Goal: Task Accomplishment & Management: Manage account settings

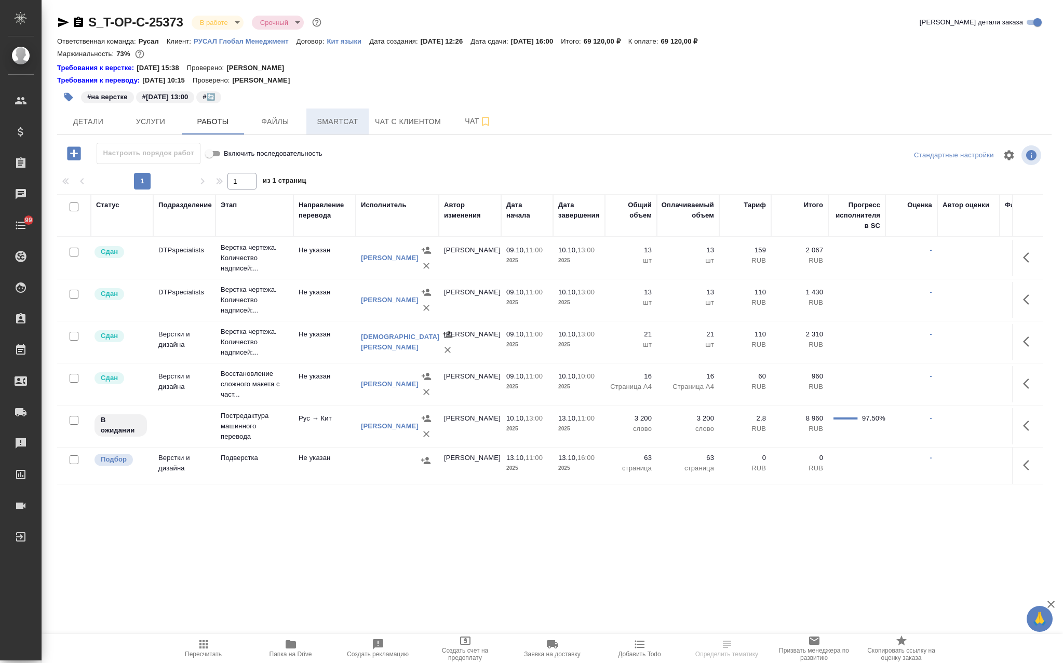
click at [345, 123] on span "Smartcat" at bounding box center [338, 121] width 50 height 13
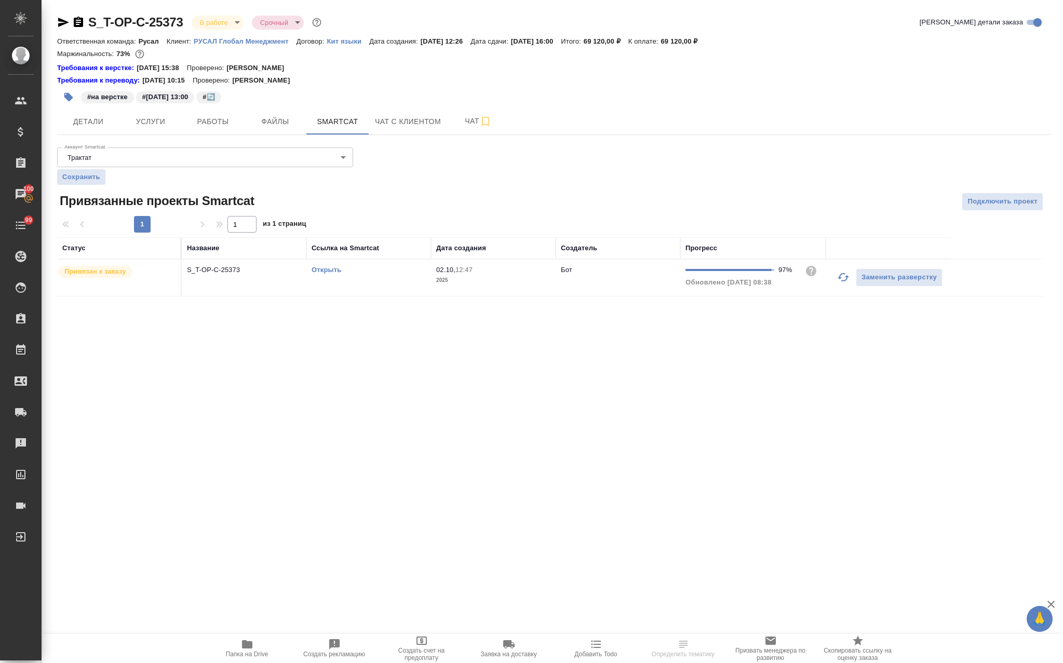
click at [845, 276] on icon "button" at bounding box center [843, 277] width 12 height 12
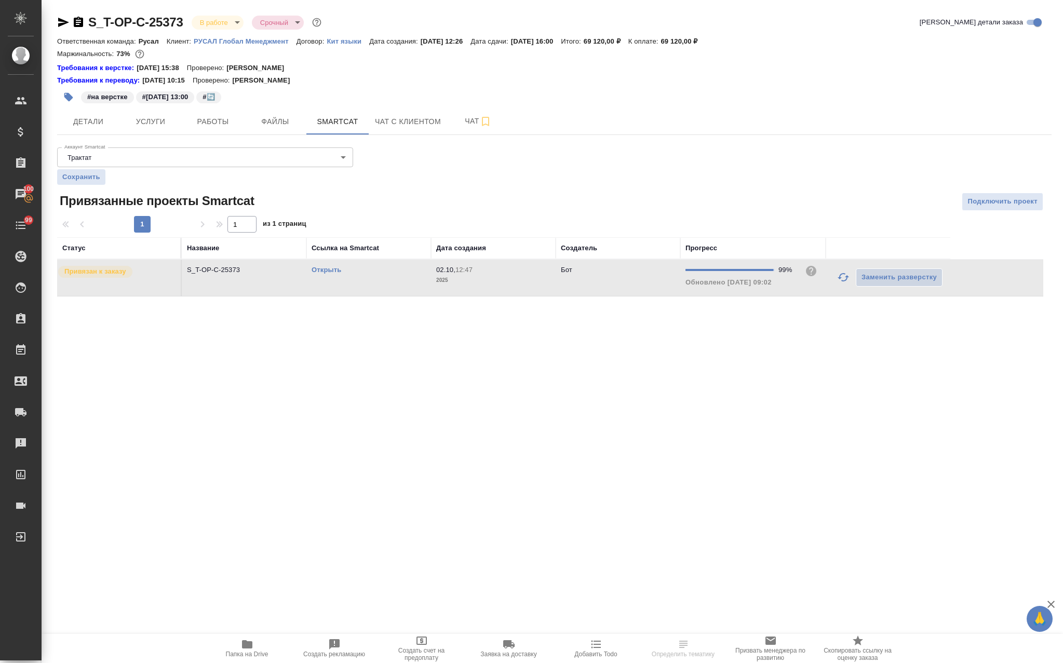
click at [332, 270] on link "Открыть" at bounding box center [327, 270] width 30 height 8
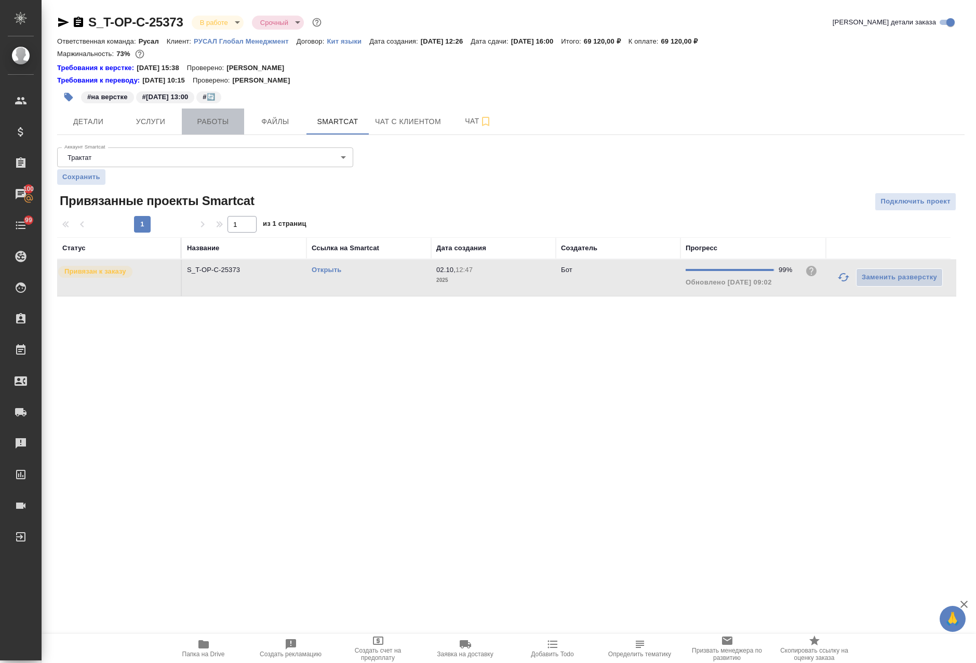
click at [225, 129] on button "Работы" at bounding box center [213, 122] width 62 height 26
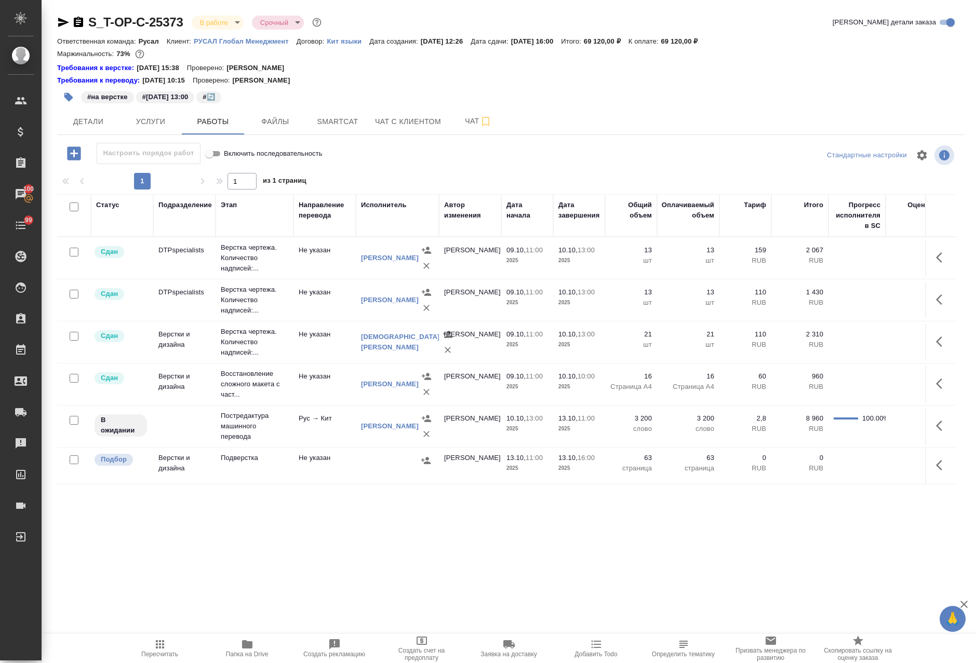
click at [376, 468] on div at bounding box center [397, 461] width 73 height 16
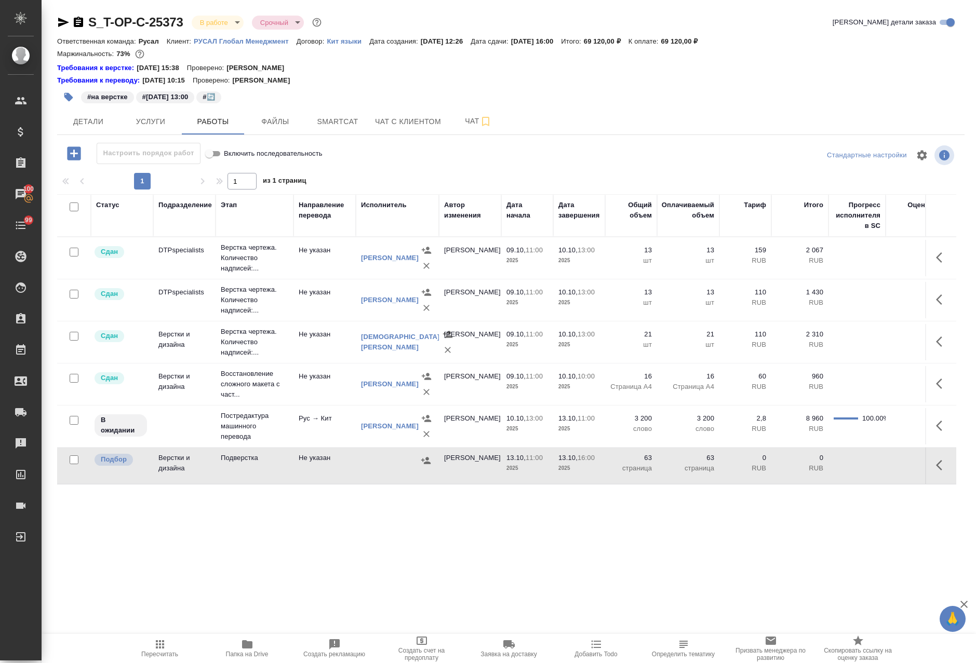
click at [376, 468] on div at bounding box center [397, 461] width 73 height 16
click at [328, 124] on span "Smartcat" at bounding box center [338, 121] width 50 height 13
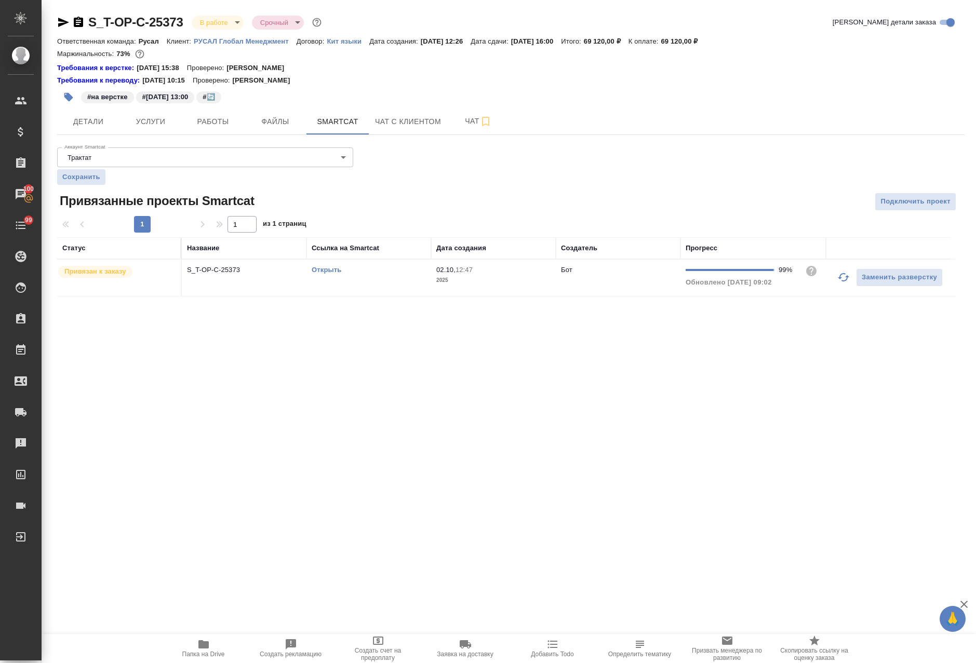
click at [386, 279] on td "Открыть" at bounding box center [368, 278] width 125 height 36
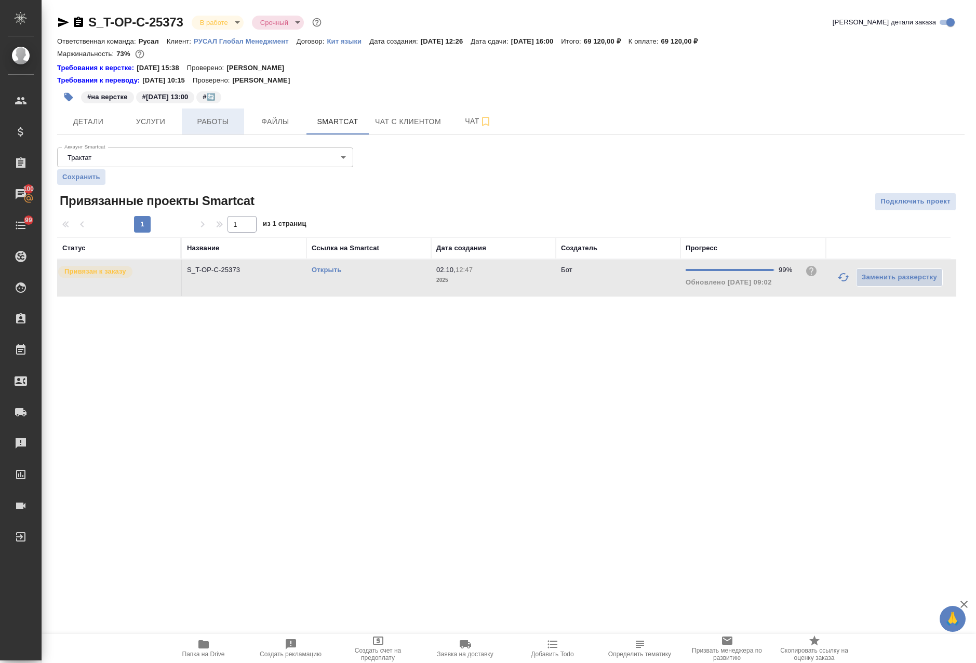
click at [202, 117] on span "Работы" at bounding box center [213, 121] width 50 height 13
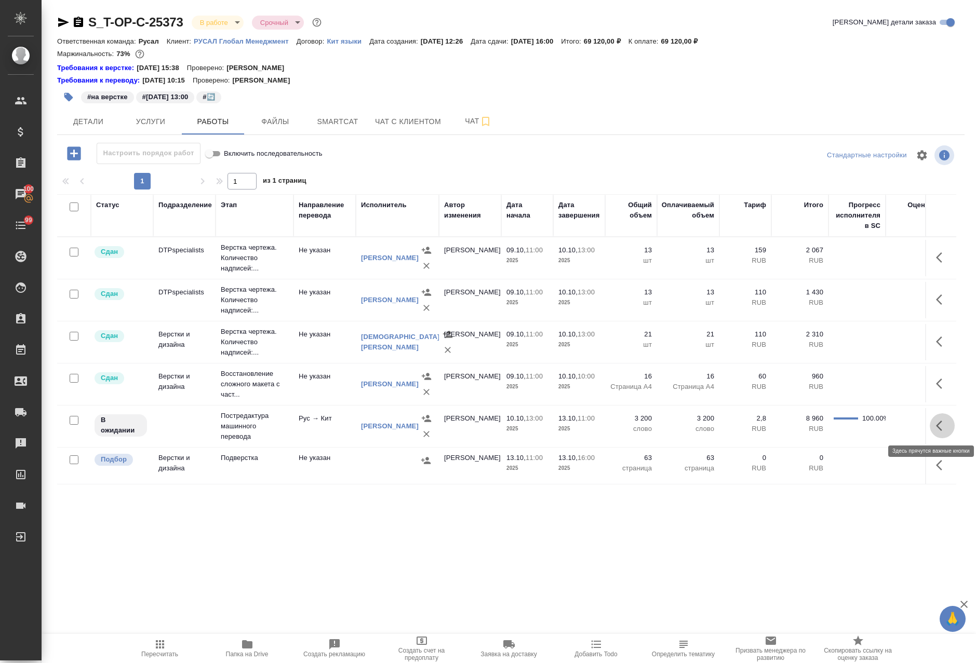
click at [936, 430] on icon "button" at bounding box center [942, 426] width 12 height 12
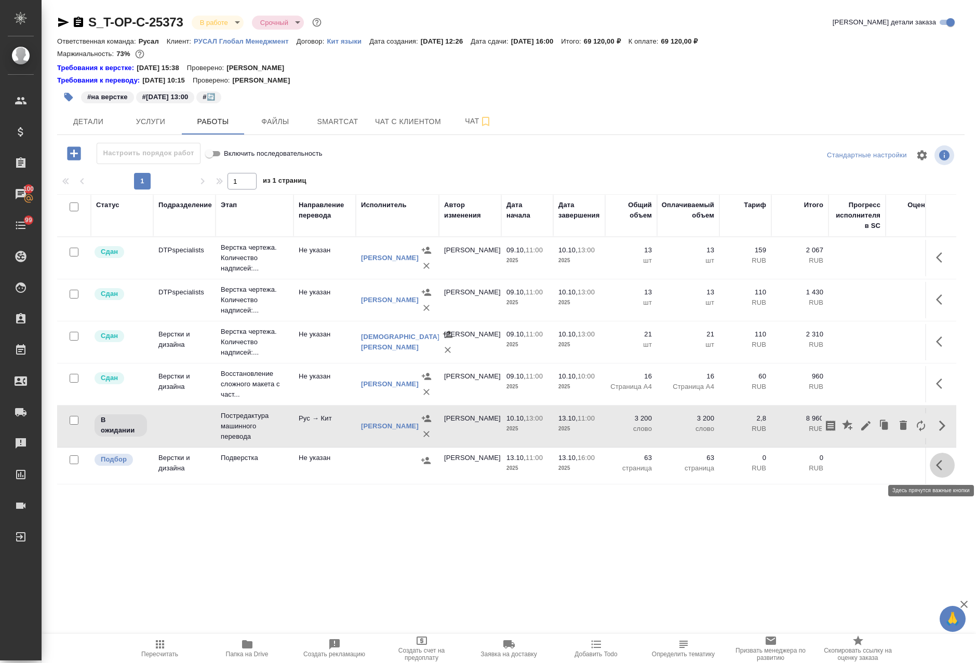
click at [930, 472] on button "button" at bounding box center [942, 465] width 25 height 25
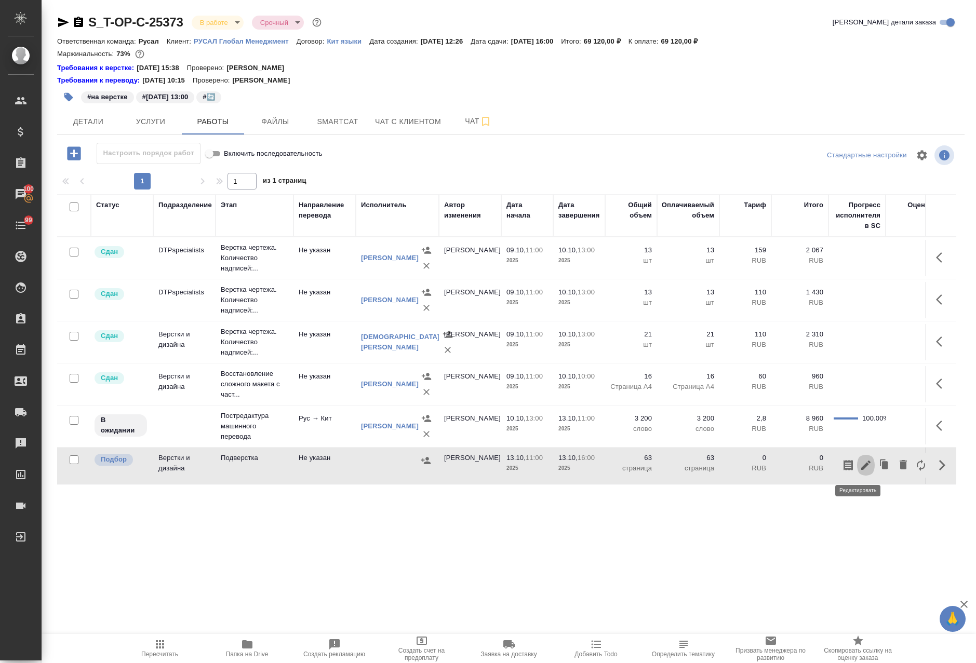
click at [860, 465] on icon "button" at bounding box center [866, 465] width 12 height 12
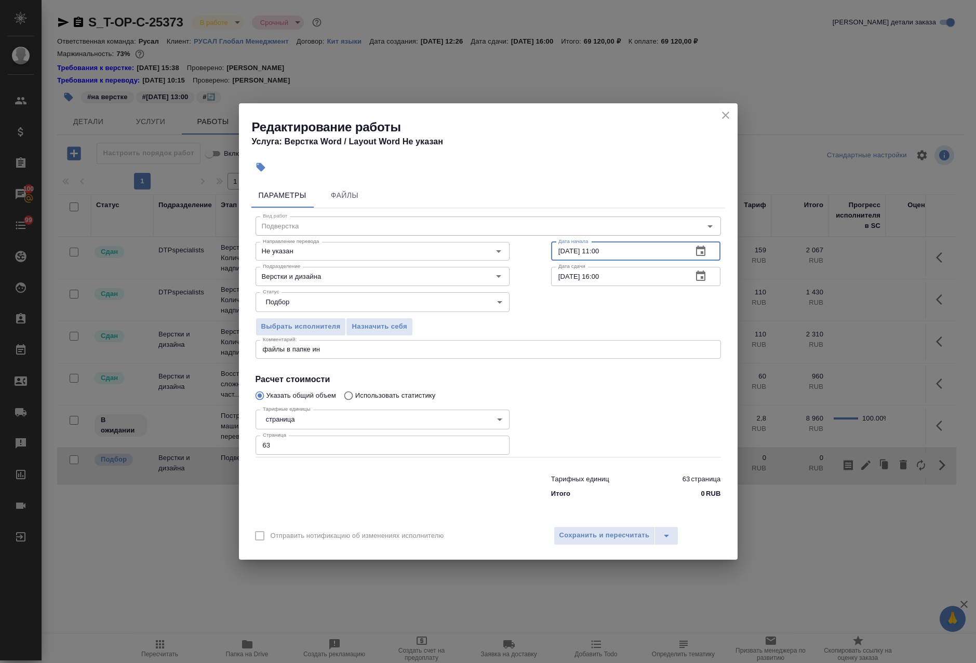
click at [600, 255] on input "13.10.2025 11:00" at bounding box center [617, 251] width 133 height 19
type input "13.10.2025 10:00"
click at [611, 529] on button "Сохранить и пересчитать" at bounding box center [605, 536] width 102 height 19
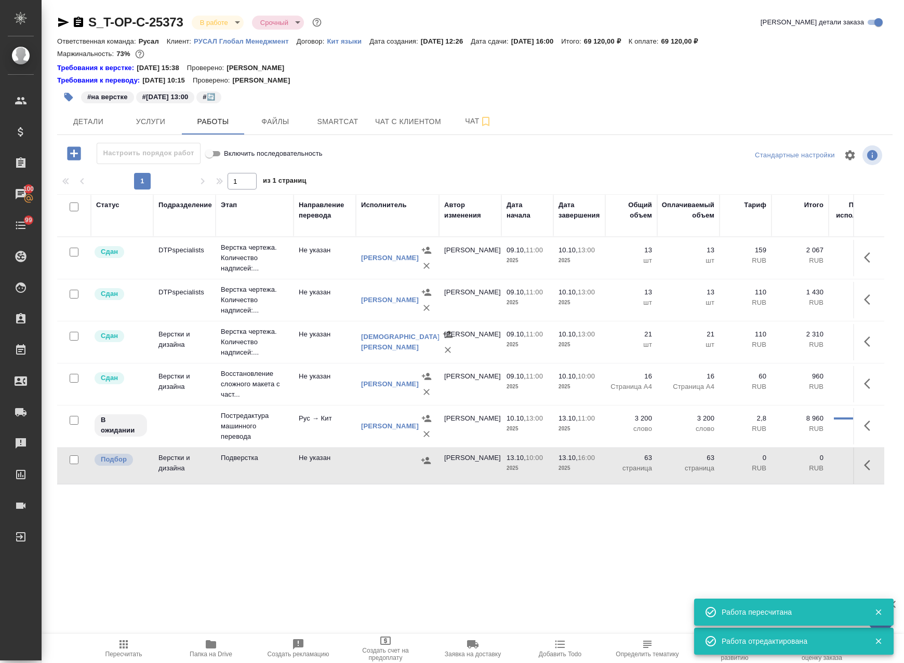
click at [66, 22] on icon "button" at bounding box center [63, 22] width 11 height 9
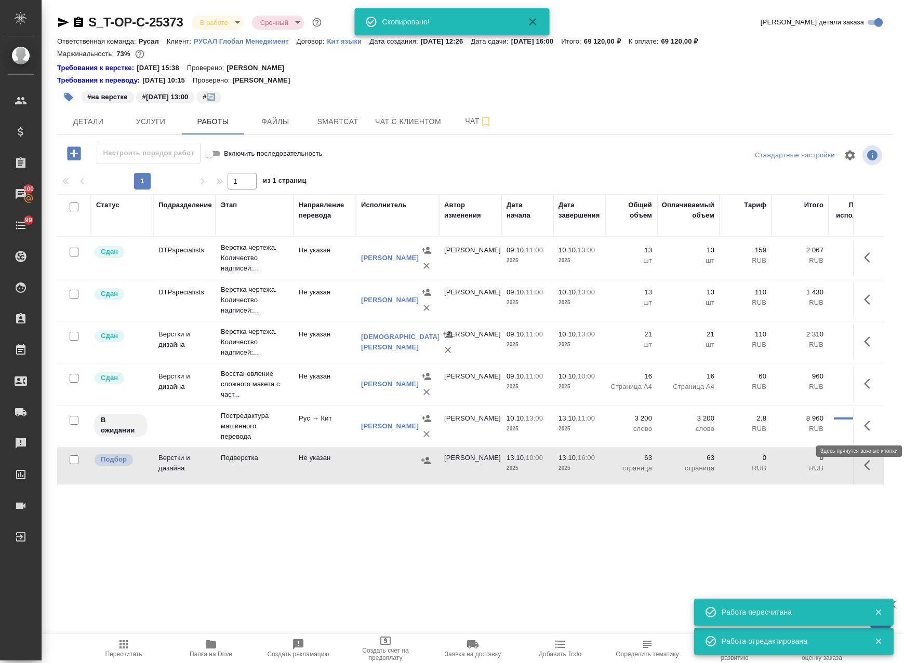
click at [864, 425] on icon "button" at bounding box center [870, 426] width 12 height 12
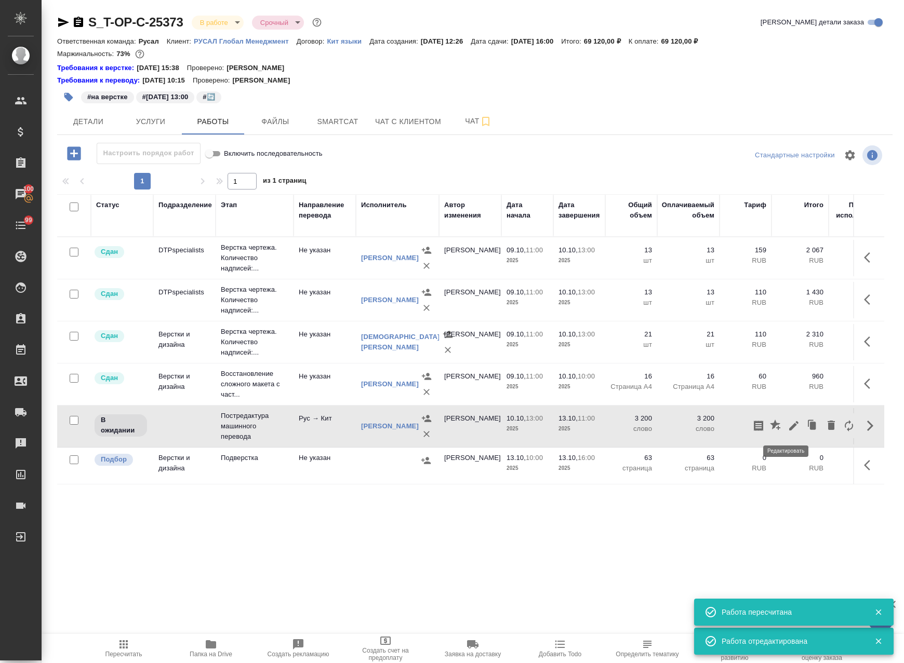
click at [787, 422] on icon "button" at bounding box center [793, 426] width 12 height 12
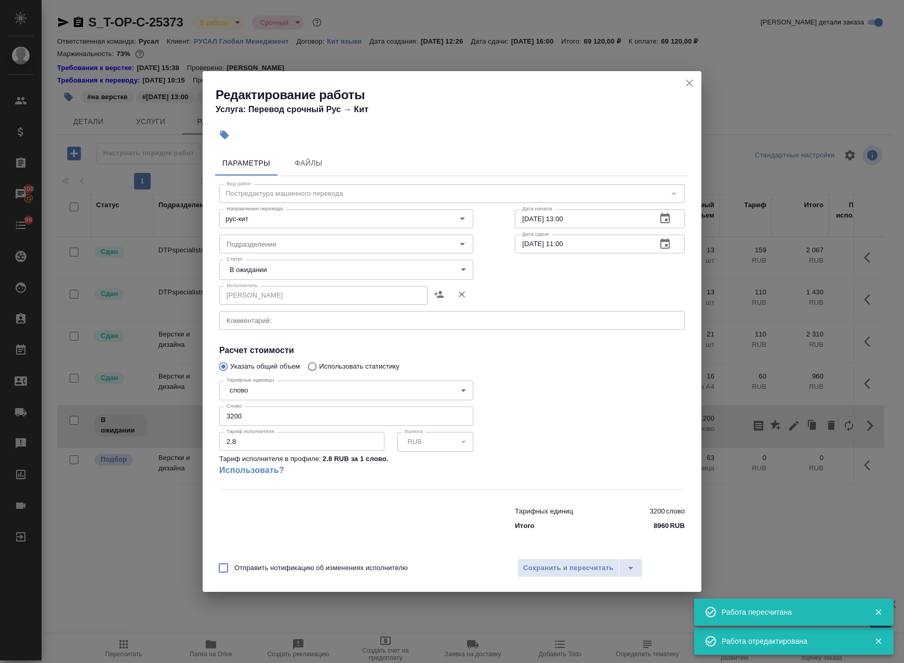
click at [261, 266] on body "🙏 .cls-1 fill:#fff; AWATERA Avdeenko Kirill Клиенты Спецификации Заказы 100 Чат…" at bounding box center [452, 331] width 904 height 663
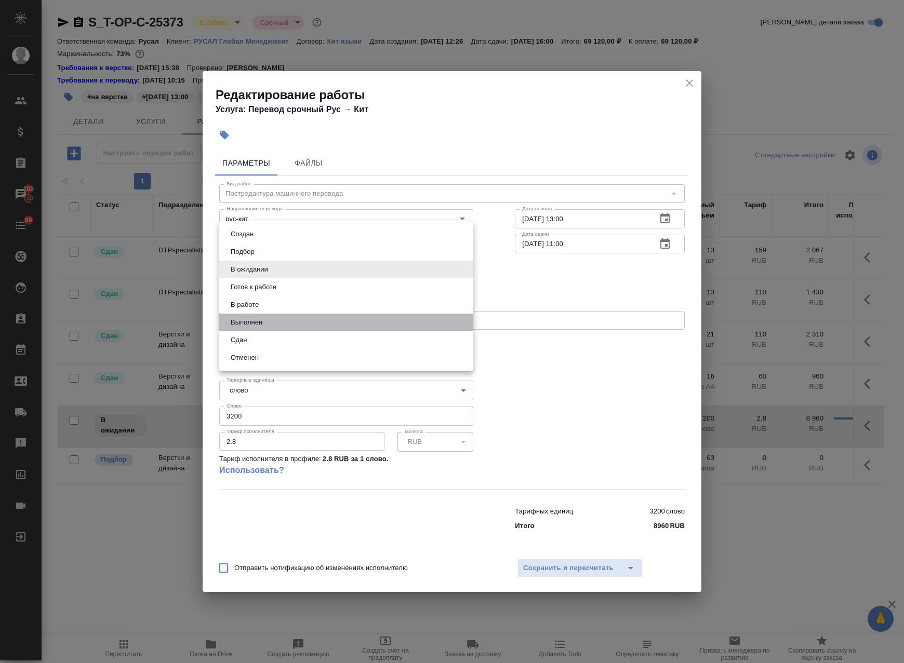
click at [289, 317] on li "Выполнен" at bounding box center [346, 323] width 254 height 18
type input "completed"
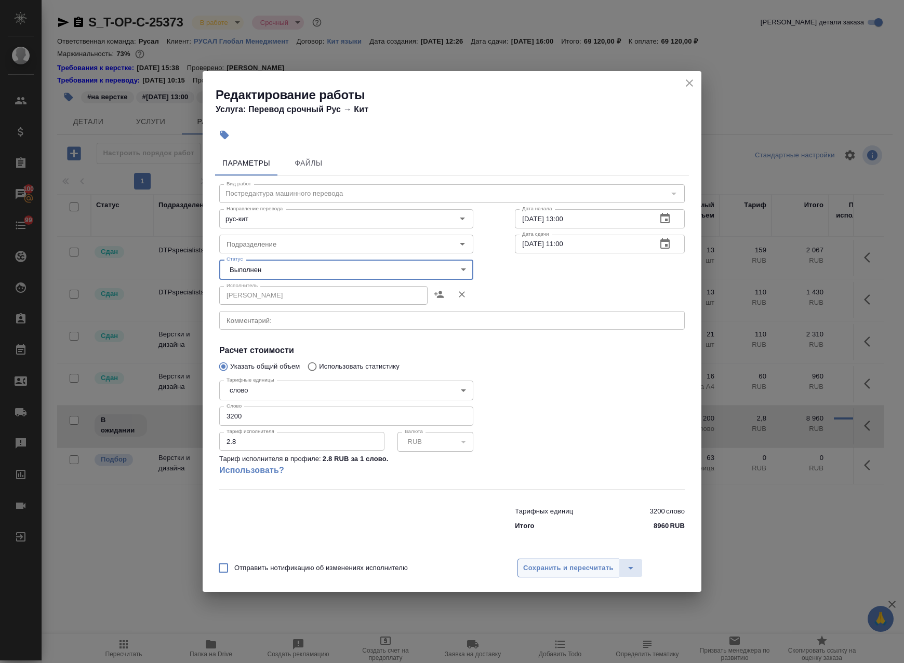
click at [550, 567] on span "Сохранить и пересчитать" at bounding box center [568, 569] width 90 height 12
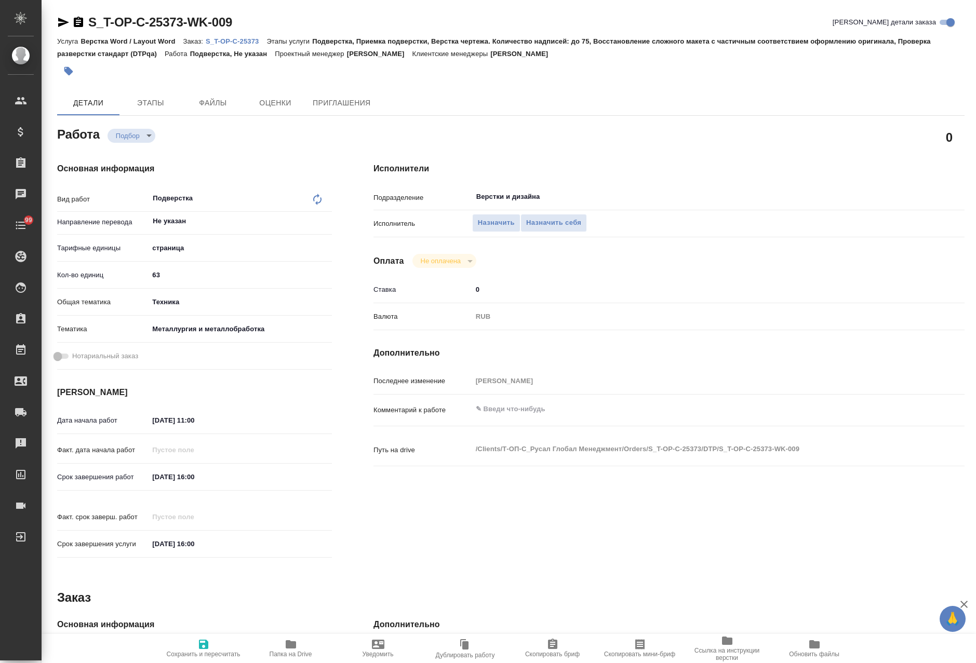
type textarea "x"
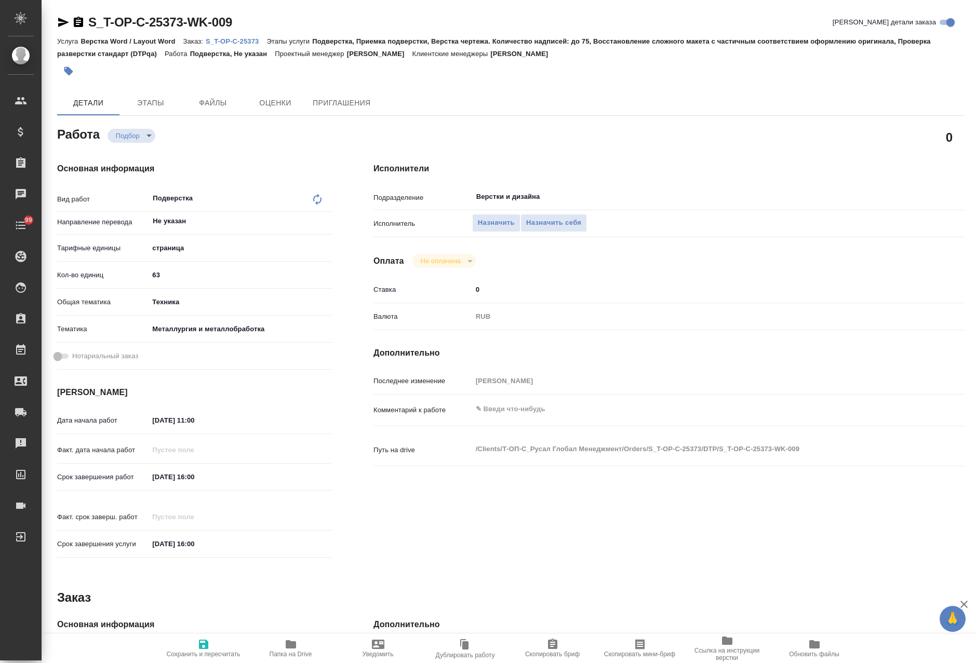
type textarea "x"
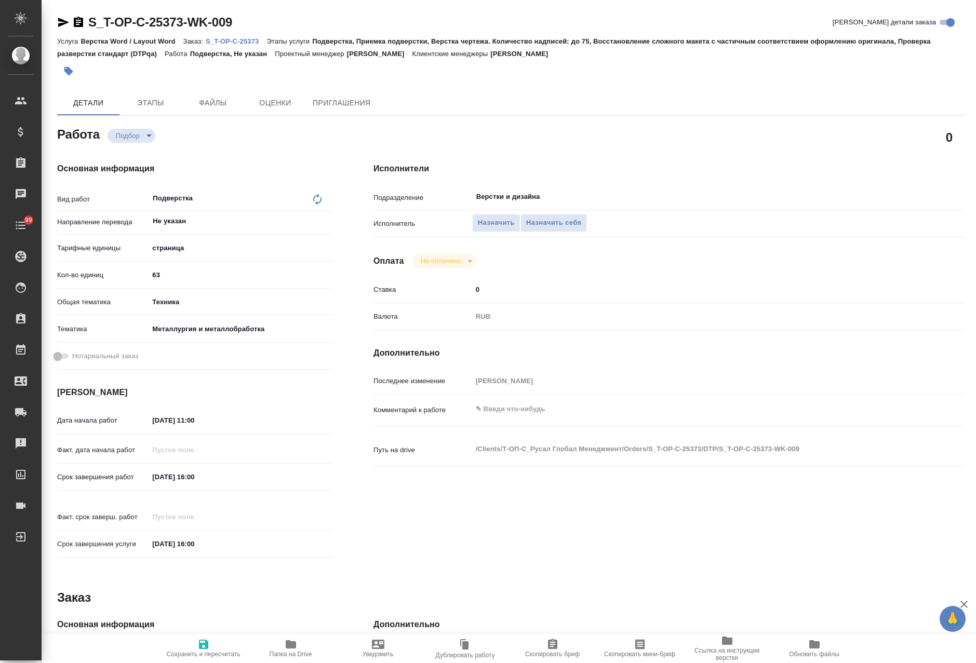
type textarea "x"
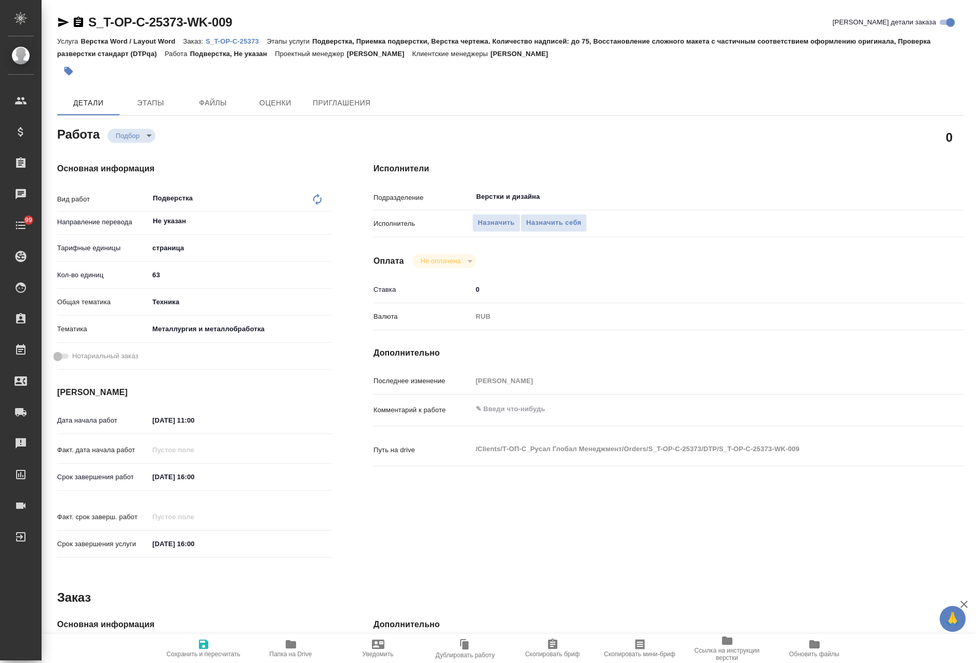
type textarea "x"
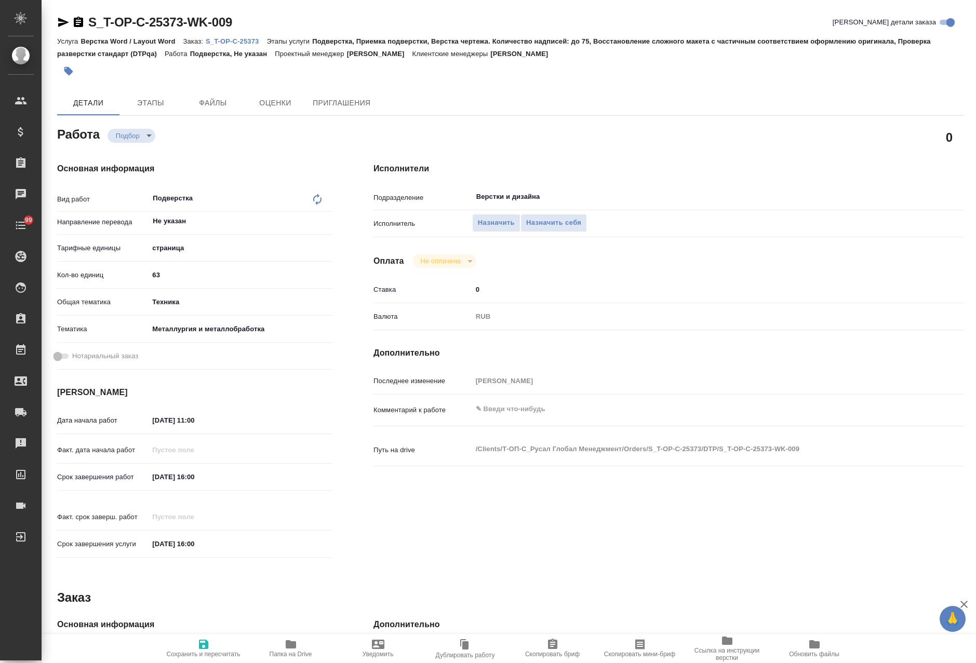
type textarea "x"
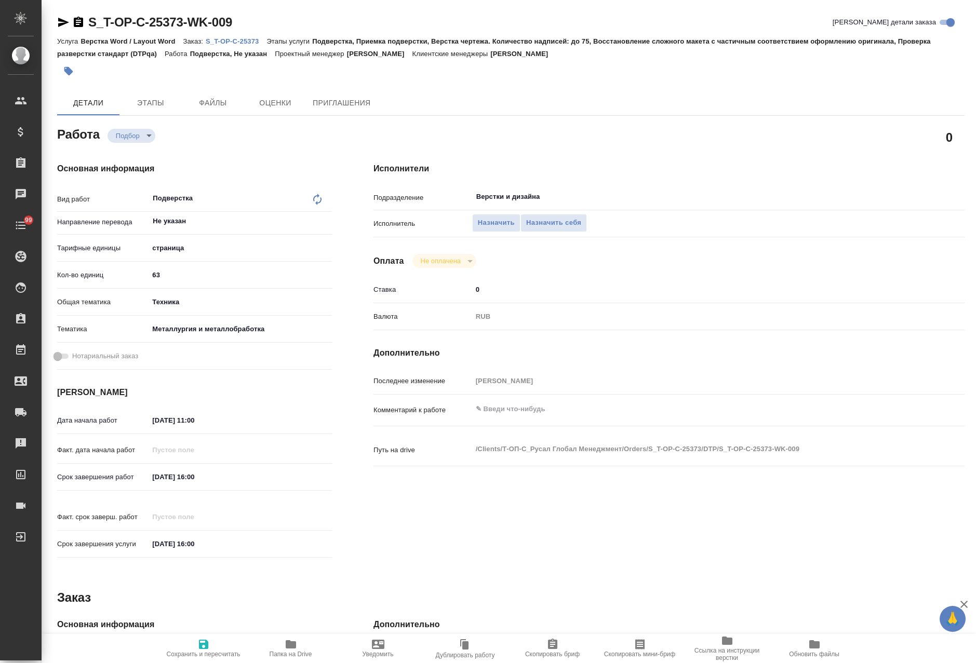
type textarea "x"
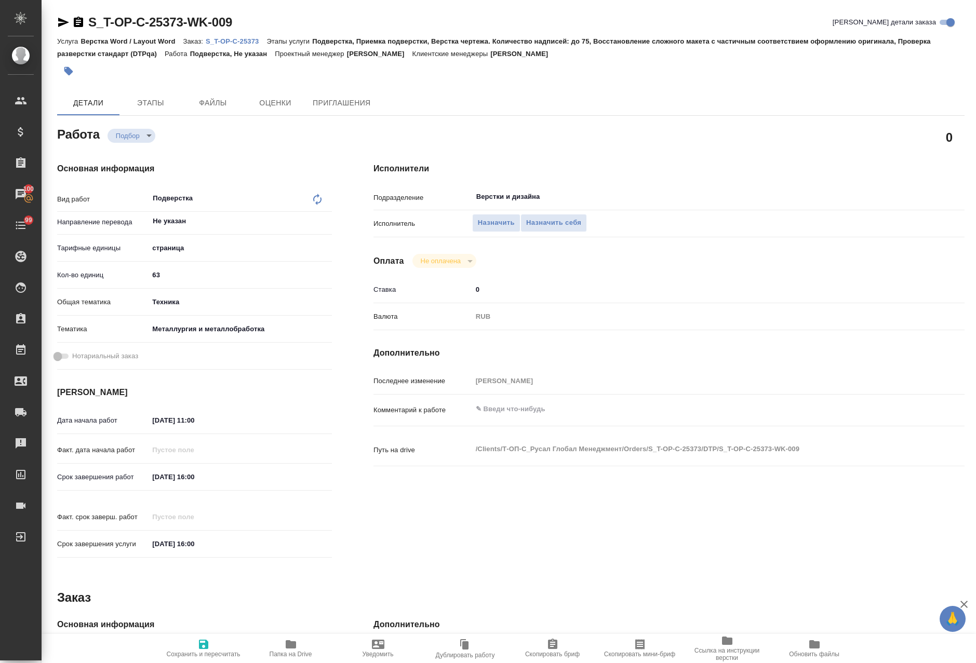
type textarea "x"
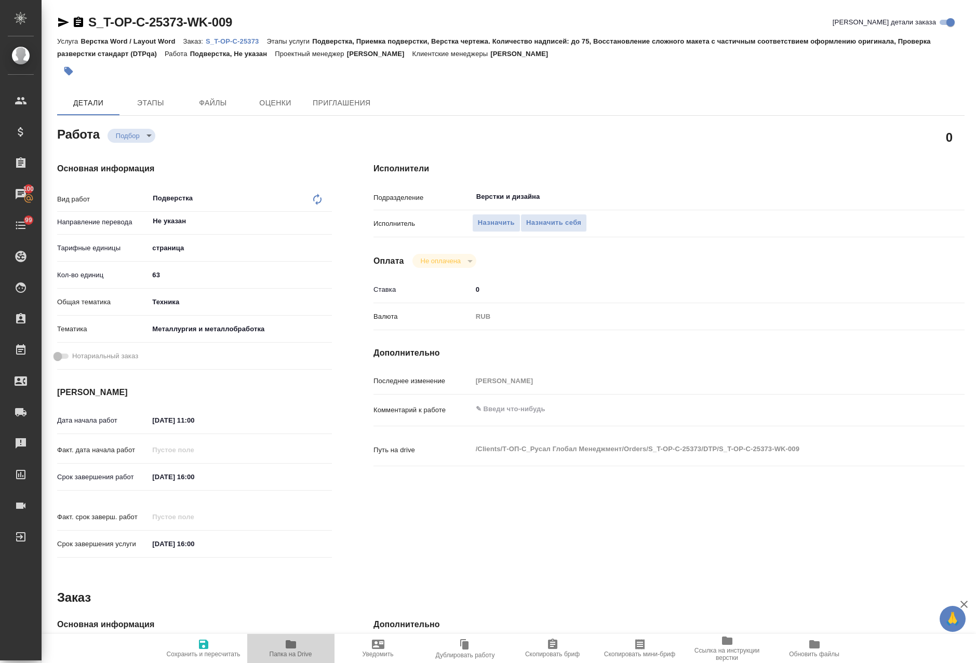
click at [275, 644] on span "Папка на Drive" at bounding box center [290, 648] width 75 height 20
type textarea "x"
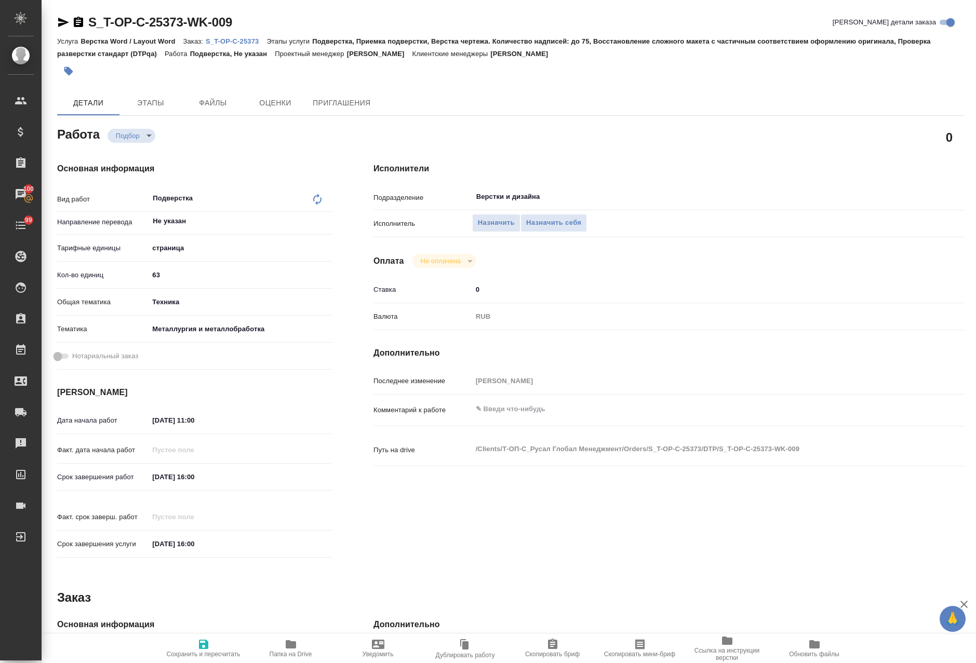
type textarea "x"
click at [511, 405] on textarea at bounding box center [694, 409] width 444 height 18
type textarea "x"
type textarea "ф"
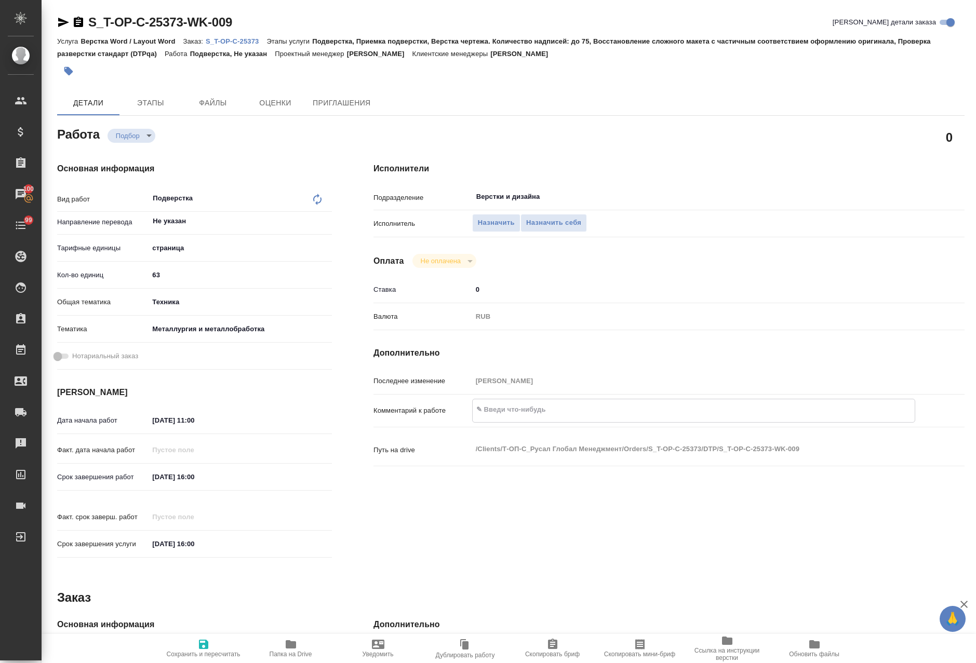
type textarea "x"
type textarea "фа"
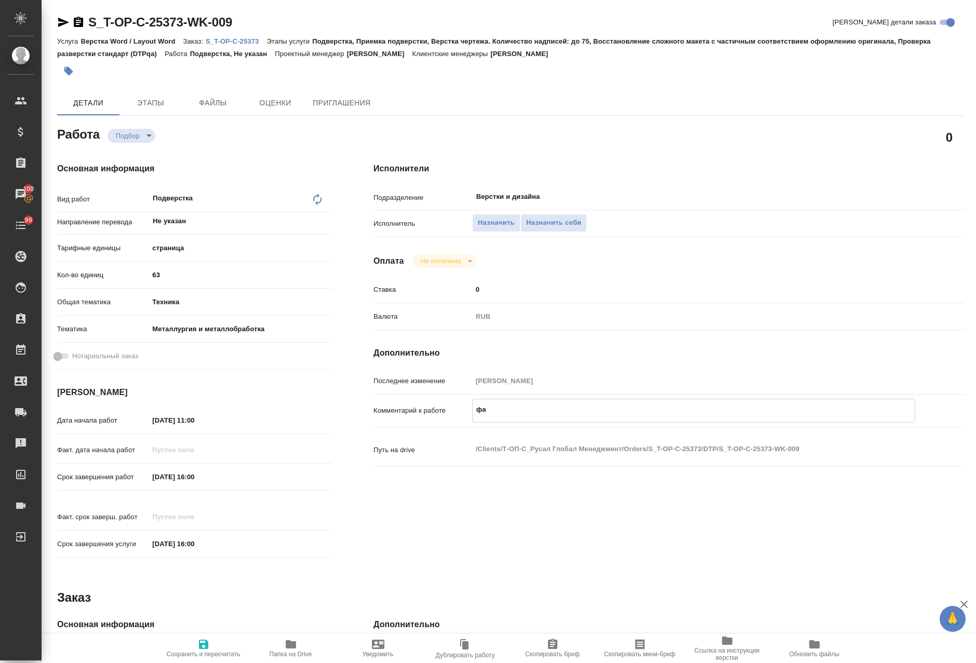
type textarea "x"
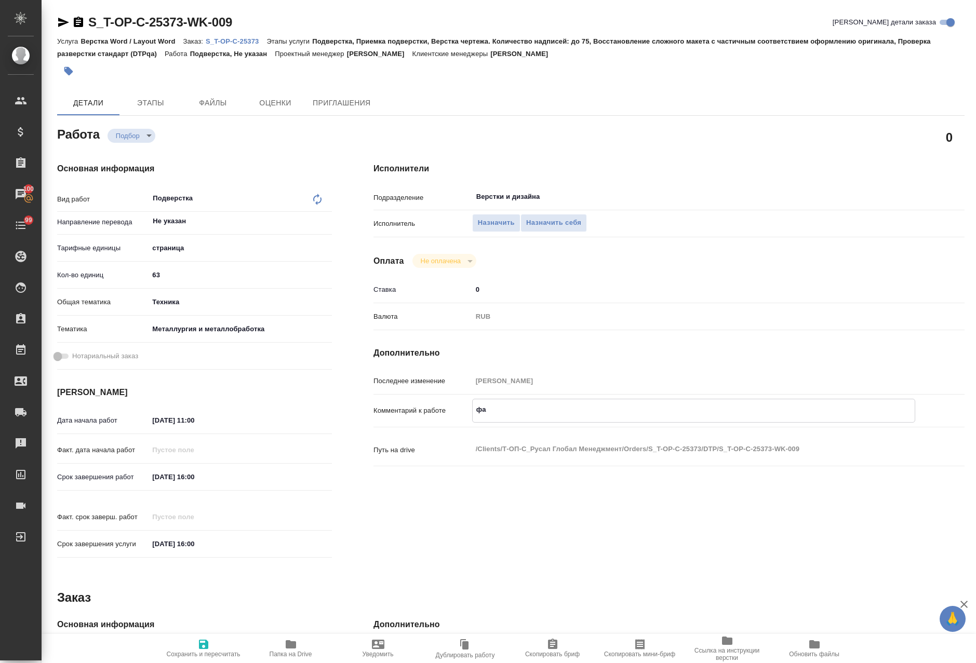
type textarea "x"
type textarea "фай"
type textarea "x"
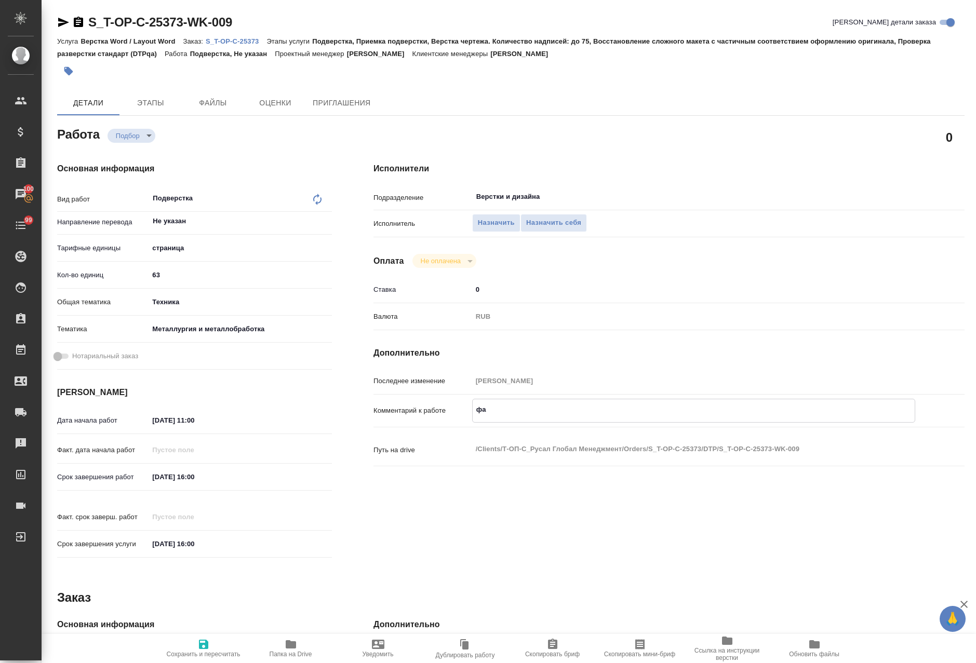
type textarea "x"
type textarea "файл"
type textarea "x"
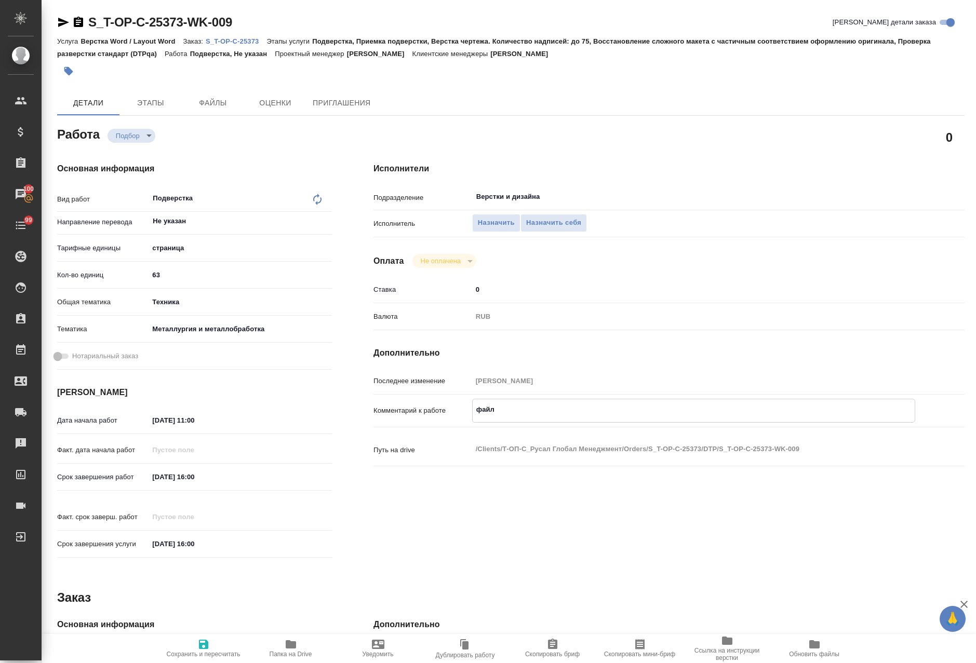
type textarea "x"
type textarea "файлы"
type textarea "x"
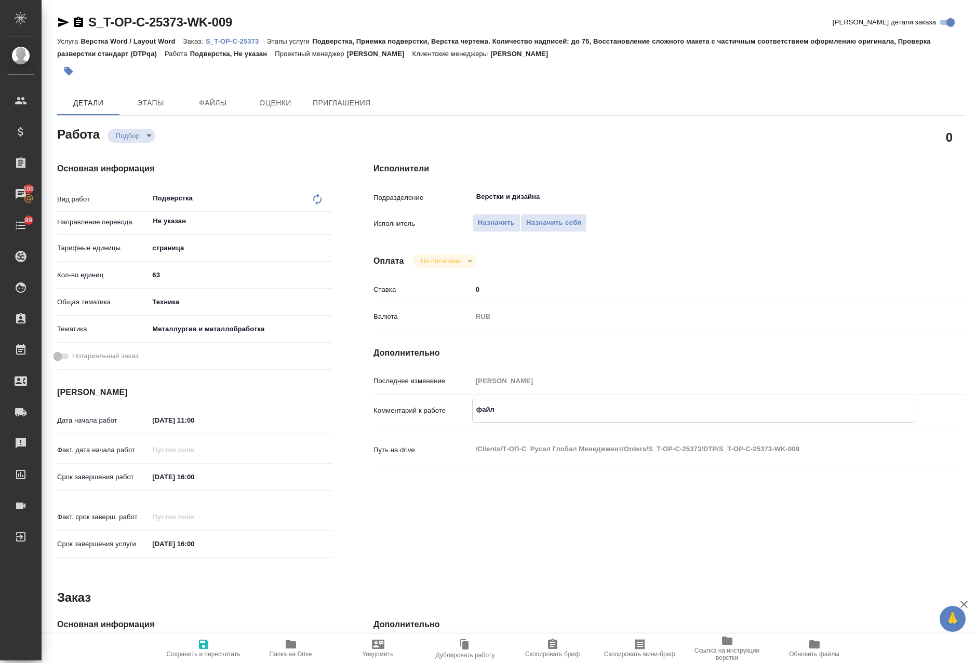
type textarea "x"
type textarea "файлы"
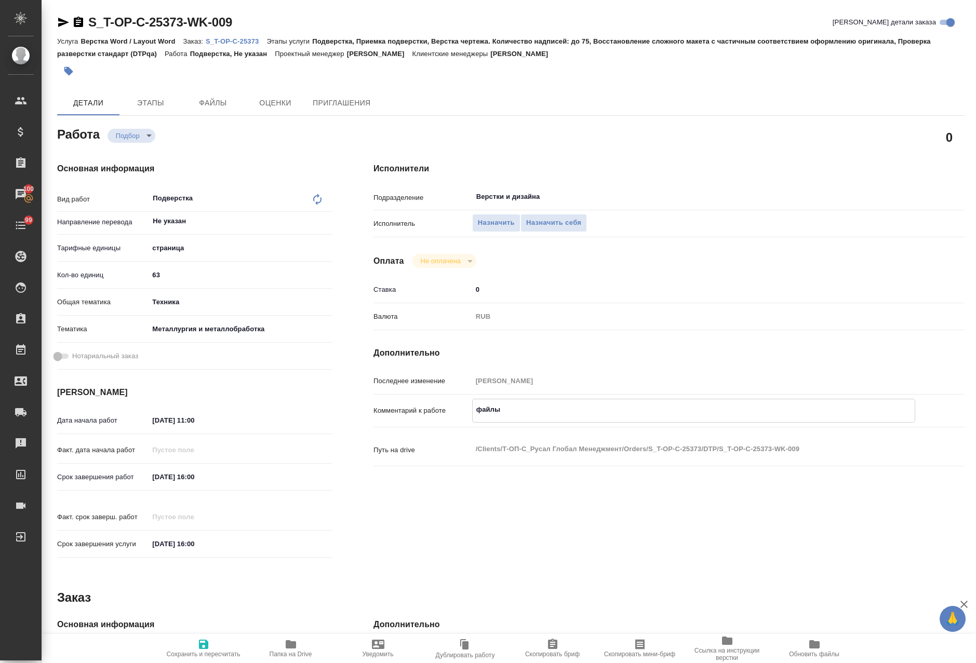
type textarea "x"
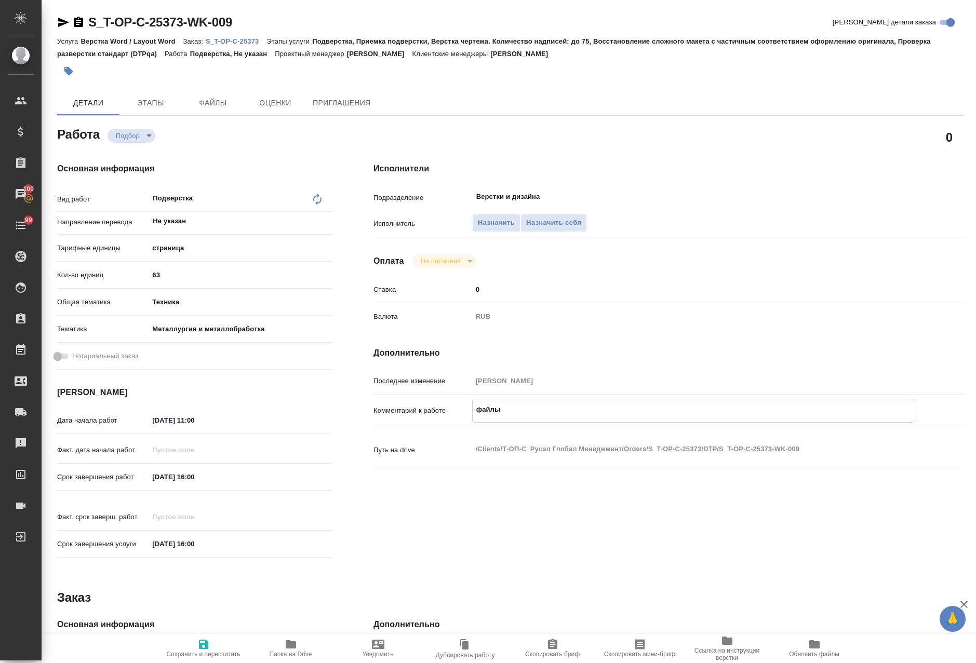
type textarea "файлы в"
type textarea "x"
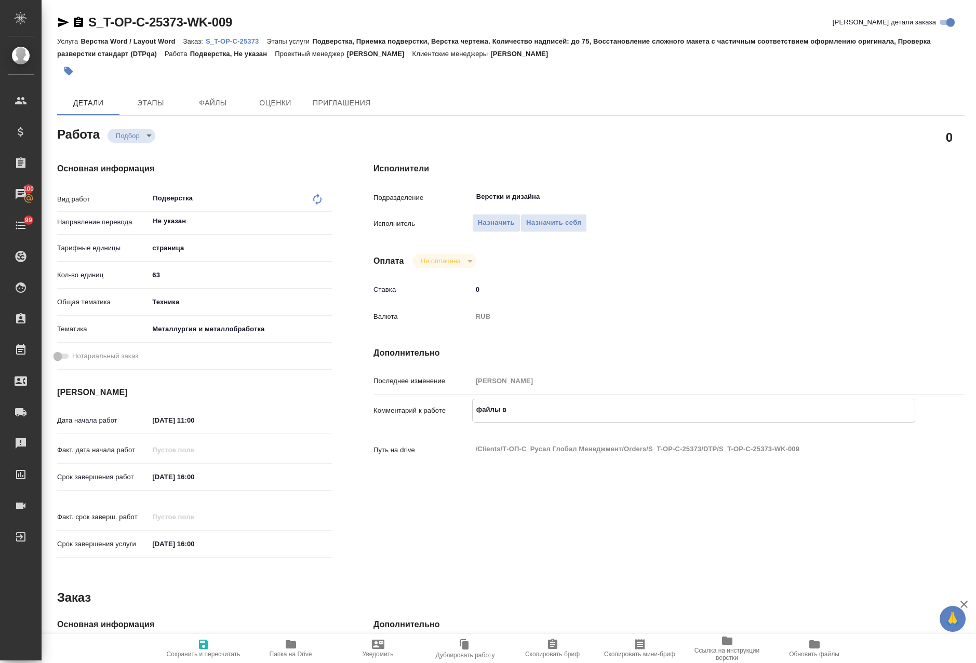
type textarea "x"
type textarea "файлы в"
type textarea "x"
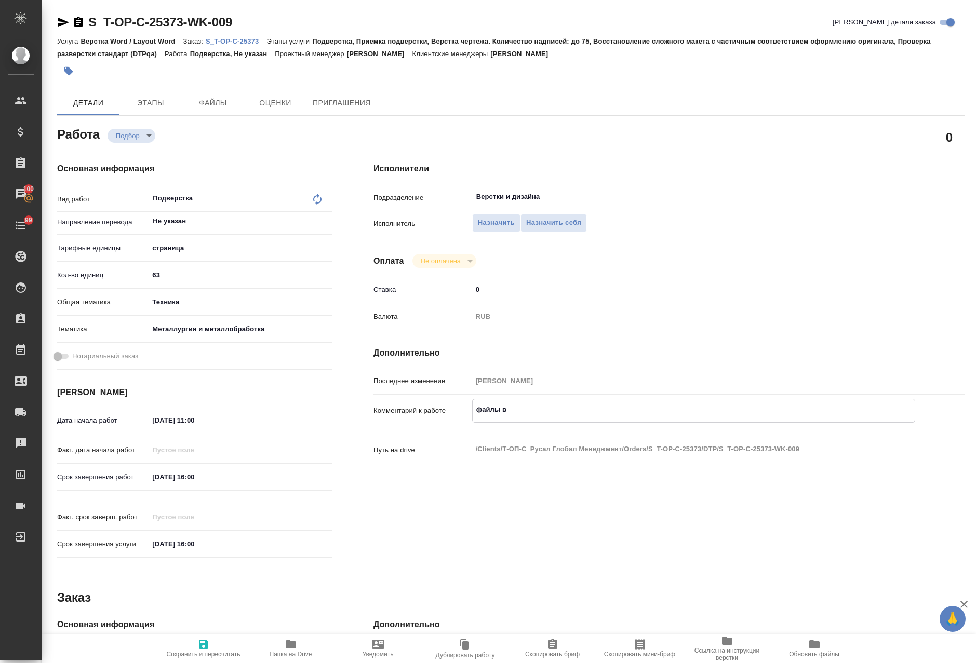
type textarea "x"
type textarea "файлы в п"
type textarea "x"
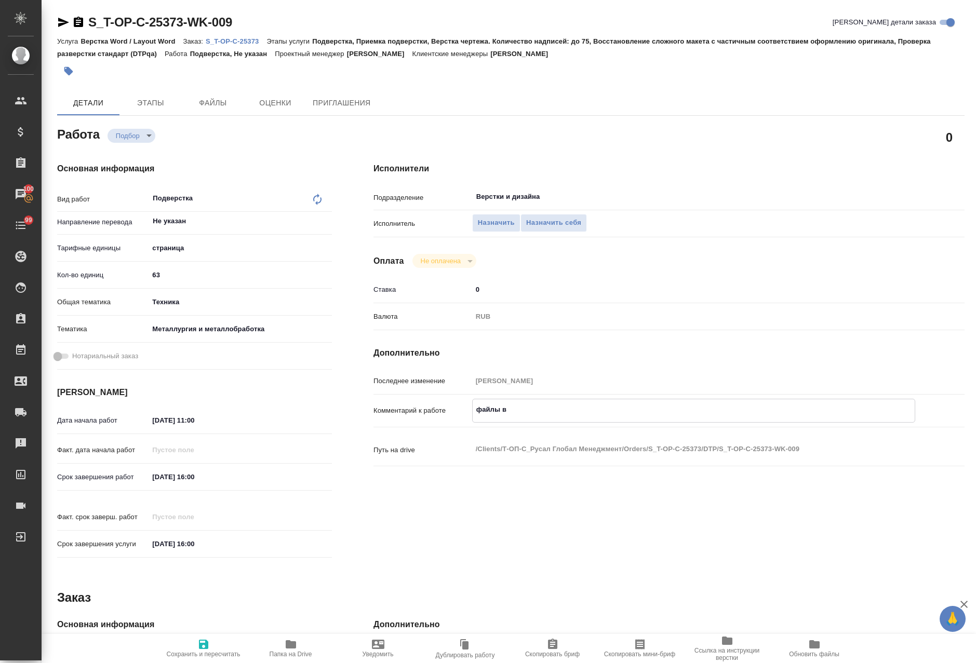
type textarea "x"
type textarea "файлы в па"
type textarea "x"
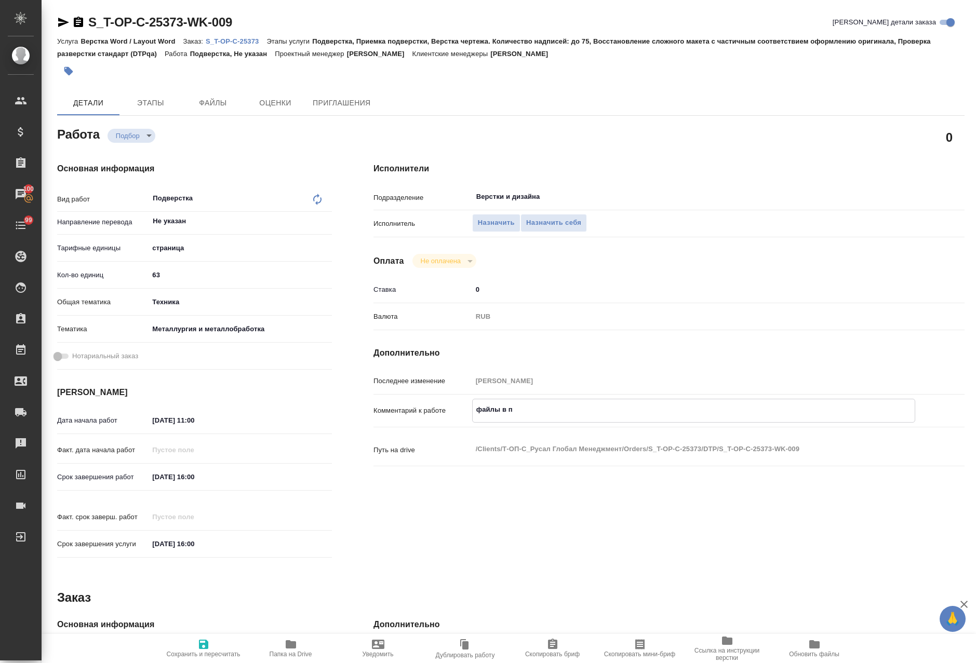
type textarea "x"
type textarea "файлы в пап"
type textarea "x"
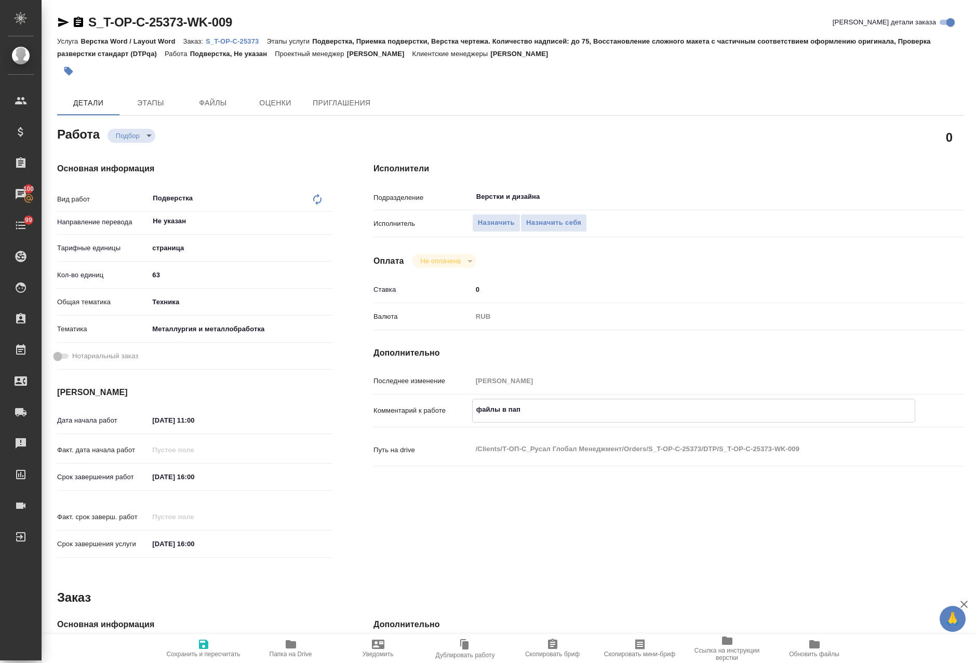
type textarea "x"
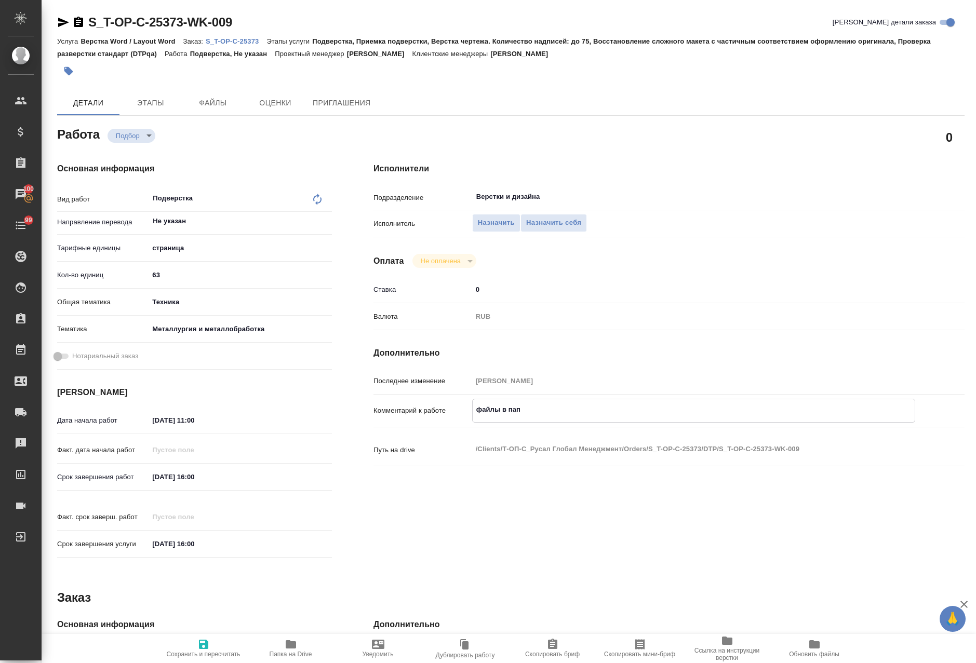
type textarea "файлы в папа"
type textarea "x"
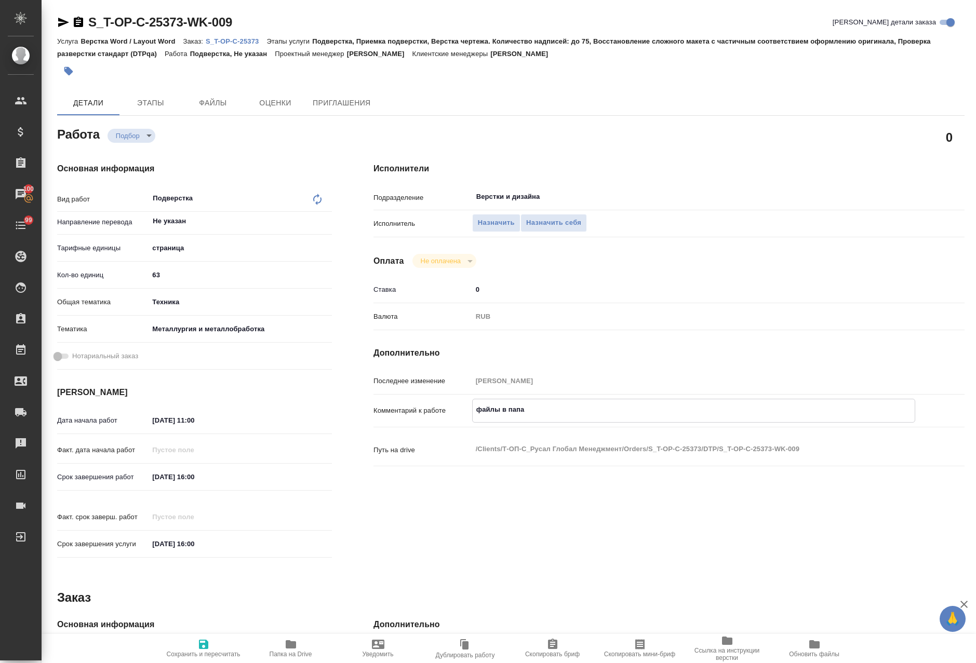
type textarea "x"
type textarea "файлы в папак"
type textarea "x"
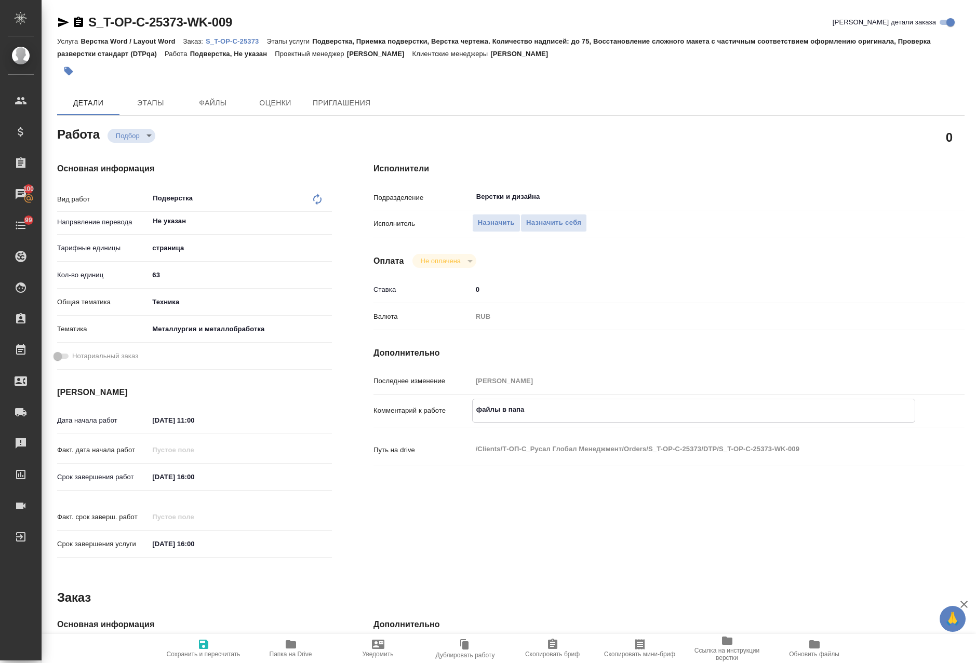
type textarea "x"
type textarea "файлы в папаке"
type textarea "x"
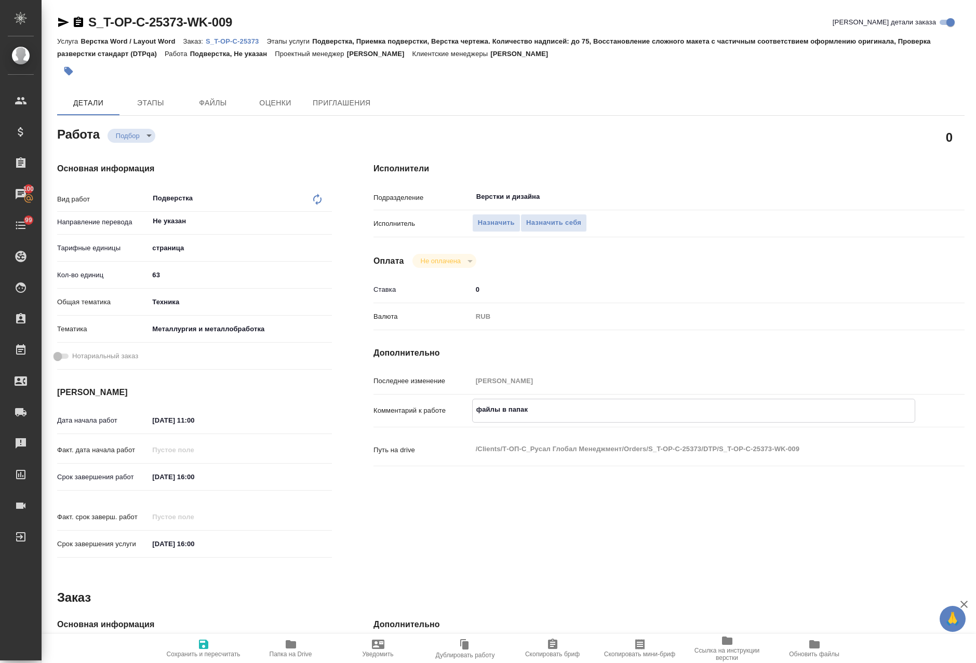
type textarea "x"
type textarea "файлы в папаке"
type textarea "x"
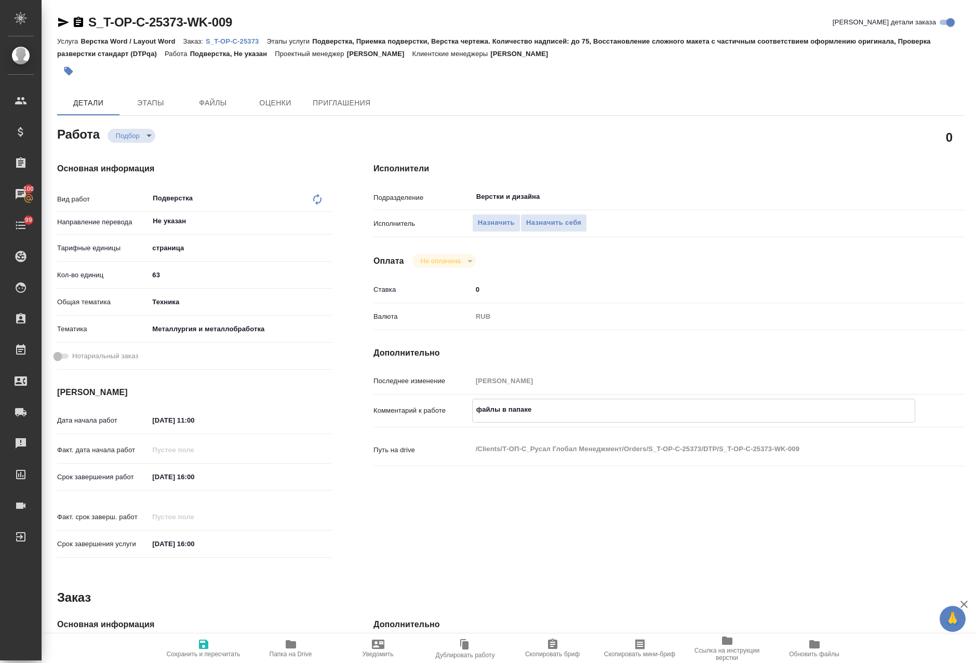
type textarea "x"
type textarea "файлы в папаке и"
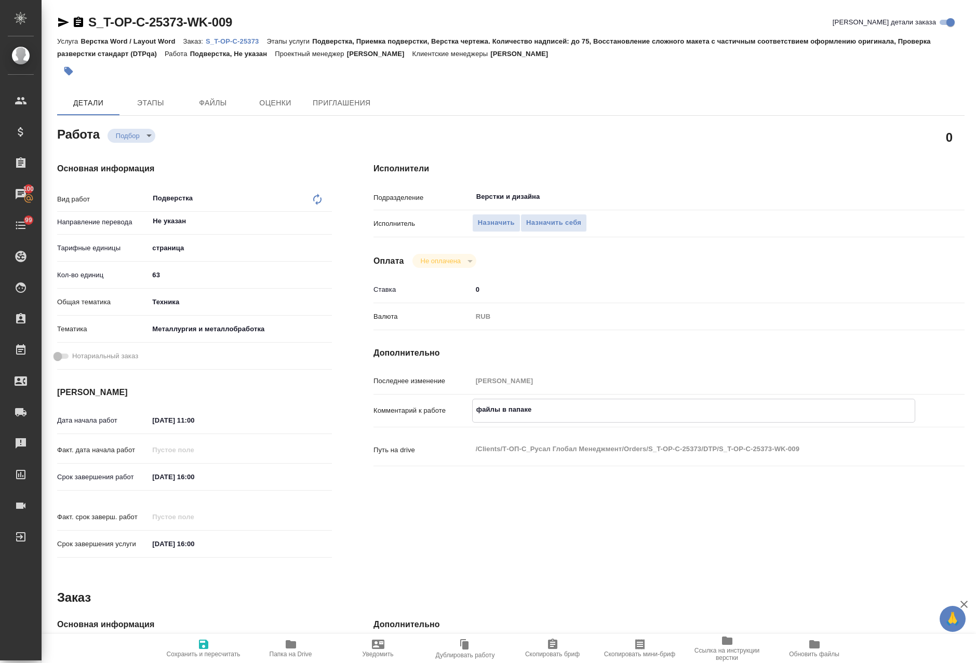
type textarea "x"
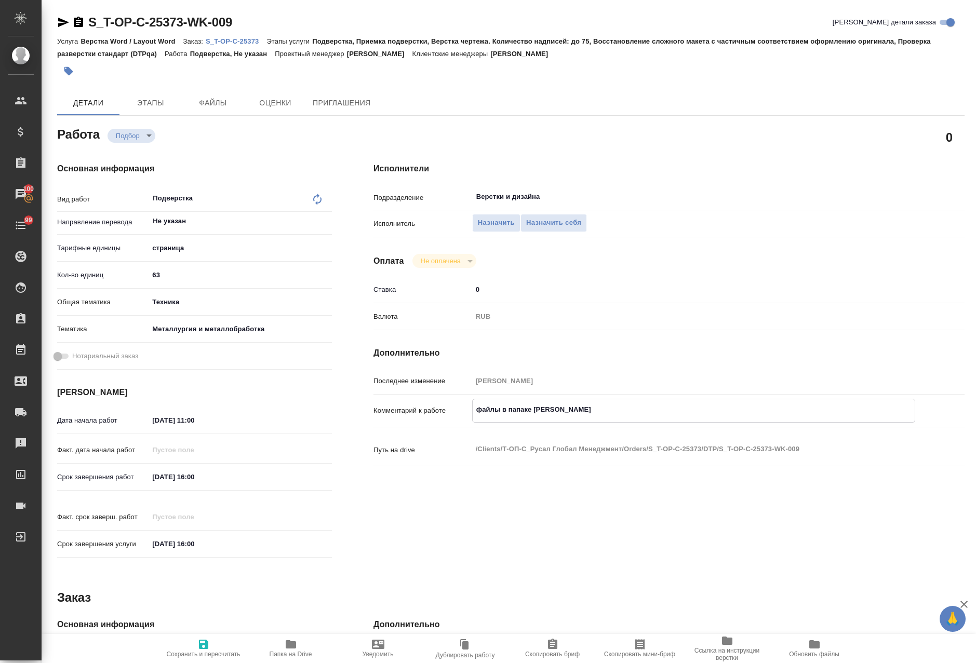
type textarea "файлы в папаке ин"
type textarea "x"
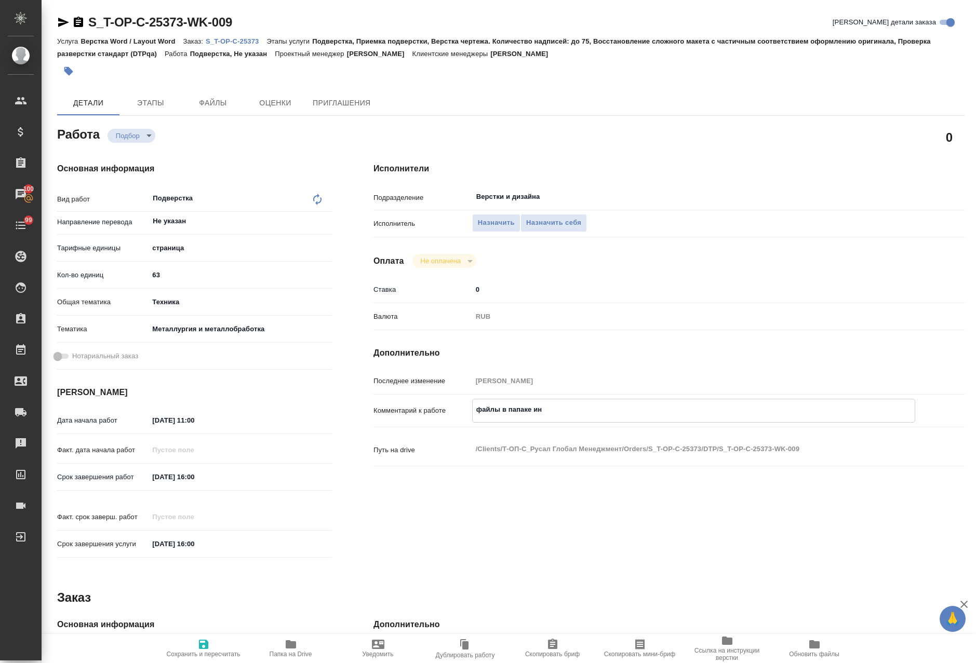
type textarea "x"
type textarea "файлы в папаке ин"
type textarea "x"
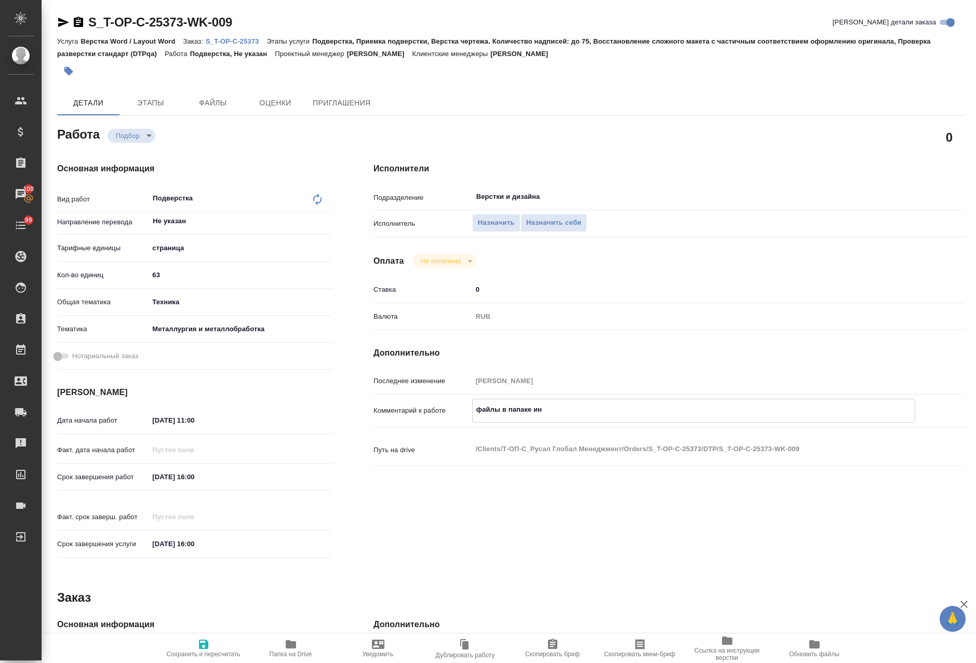
type textarea "x"
type textarea "файлы в папке ин"
type textarea "x"
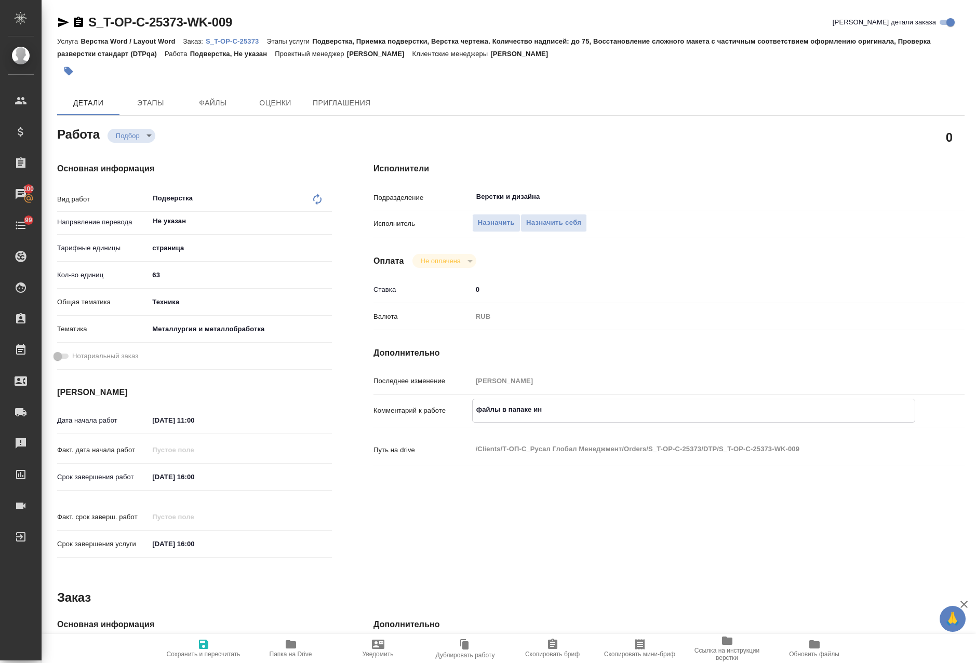
type textarea "x"
click at [574, 412] on textarea "файлы в папке ин" at bounding box center [694, 410] width 443 height 18
type textarea "файлы в папке ин"
type textarea "x"
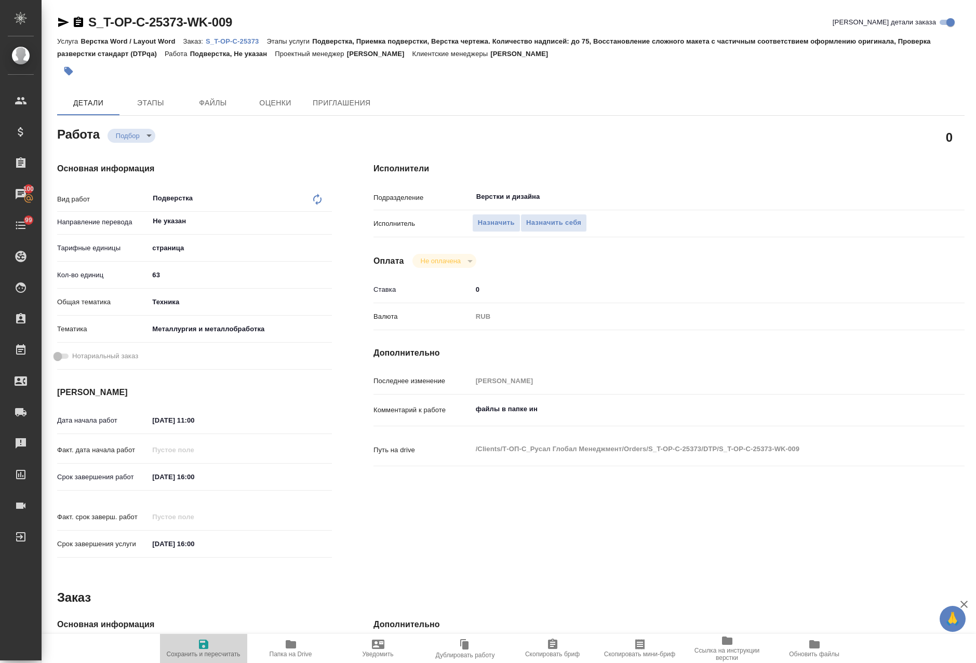
click at [216, 636] on button "Сохранить и пересчитать" at bounding box center [203, 648] width 87 height 29
type textarea "x"
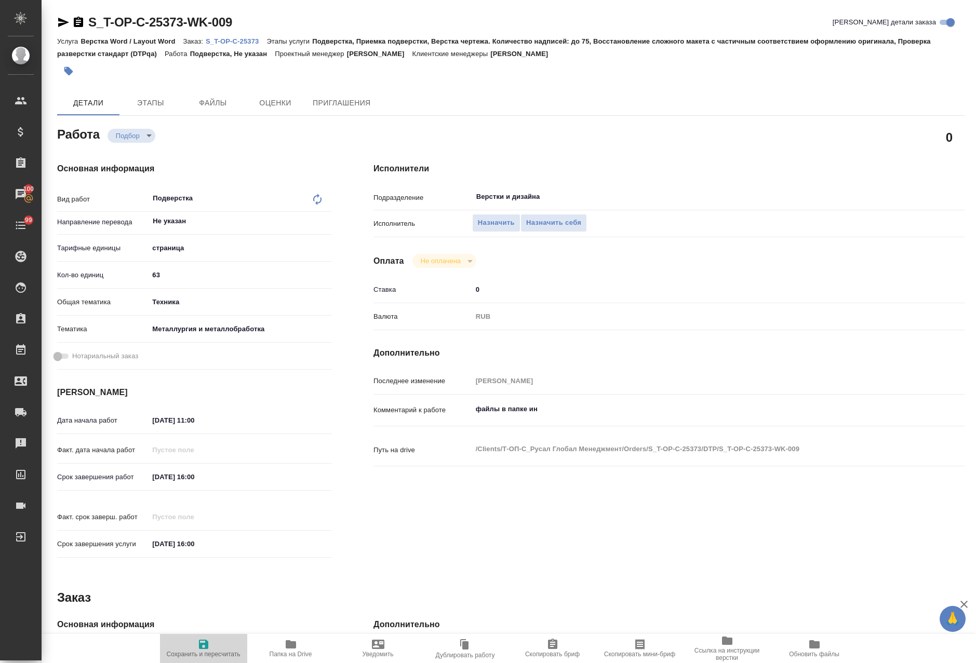
type textarea "x"
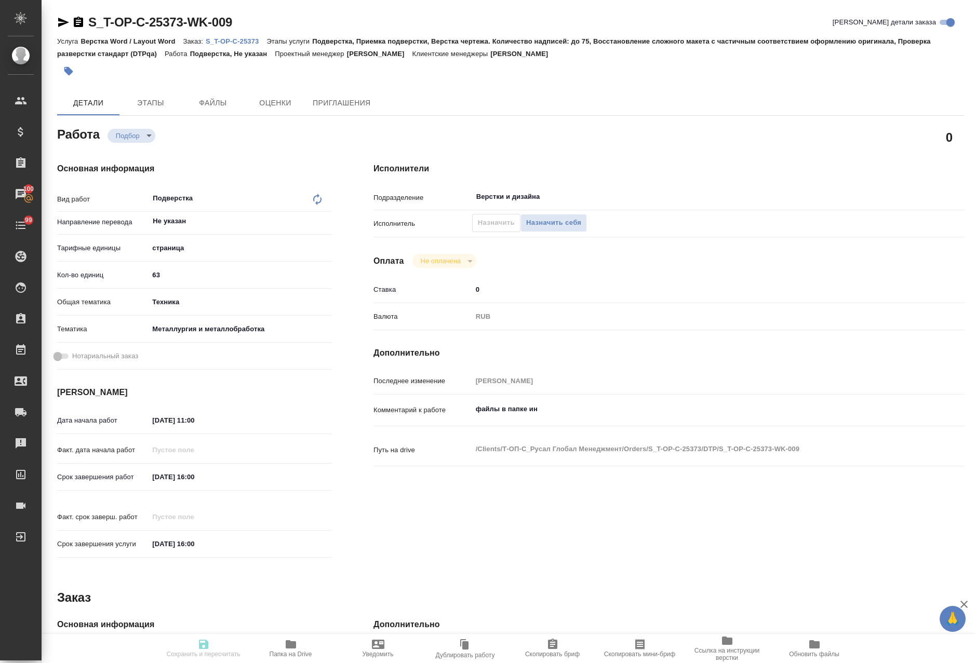
type textarea "x"
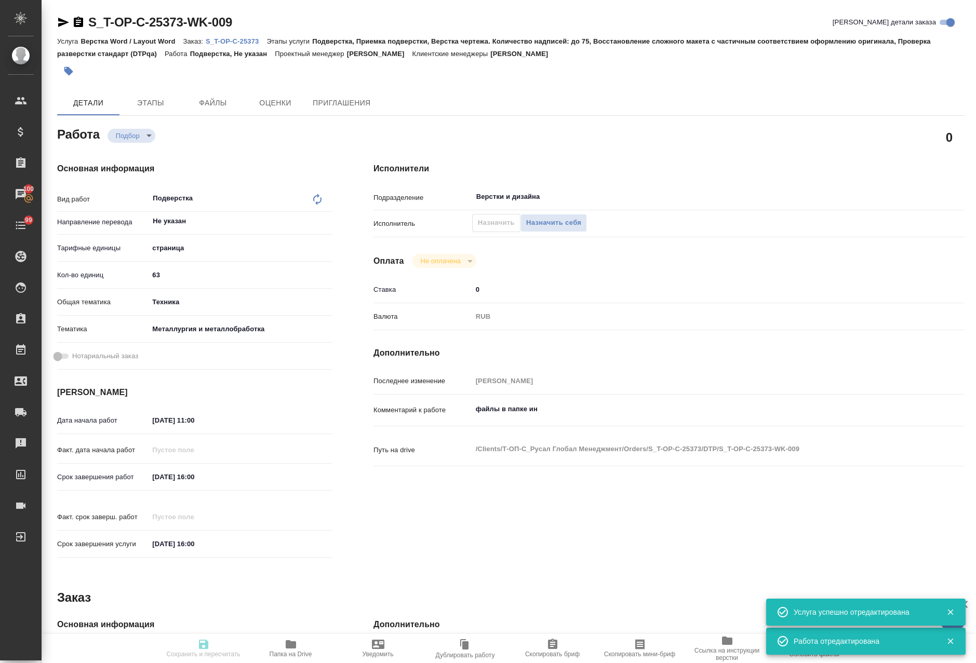
type input "recruiting"
type textarea "Подверстка"
type textarea "x"
type input "Не указан"
type input "5a8b1489cc6b4906c91bfdb2"
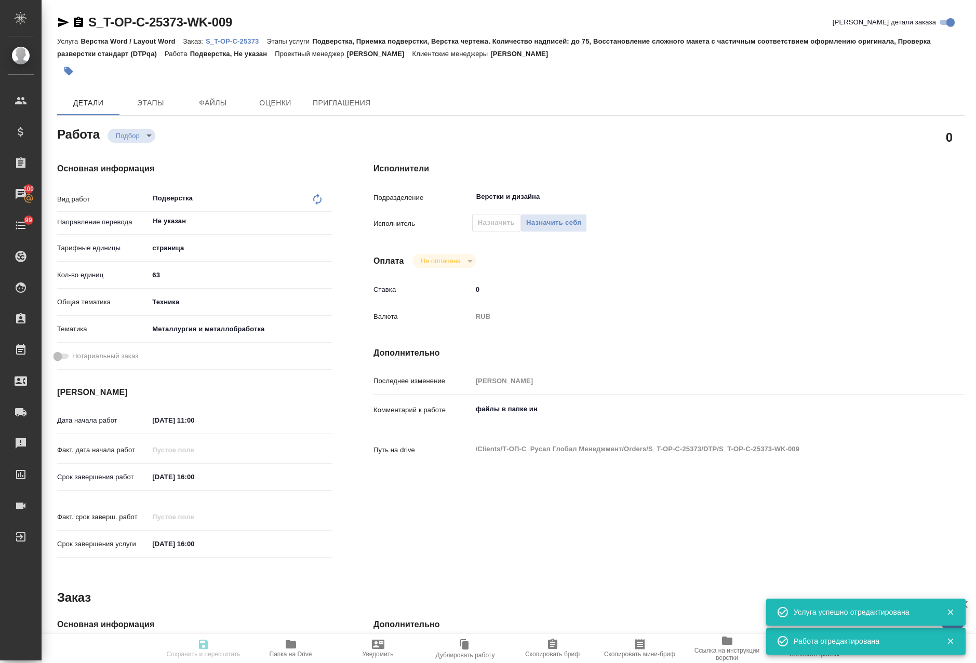
type input "63"
type input "tech"
type input "60014e23f7d9dc5f480a3cf8"
type input "13.10.2025 11:00"
type input "13.10.2025 16:00"
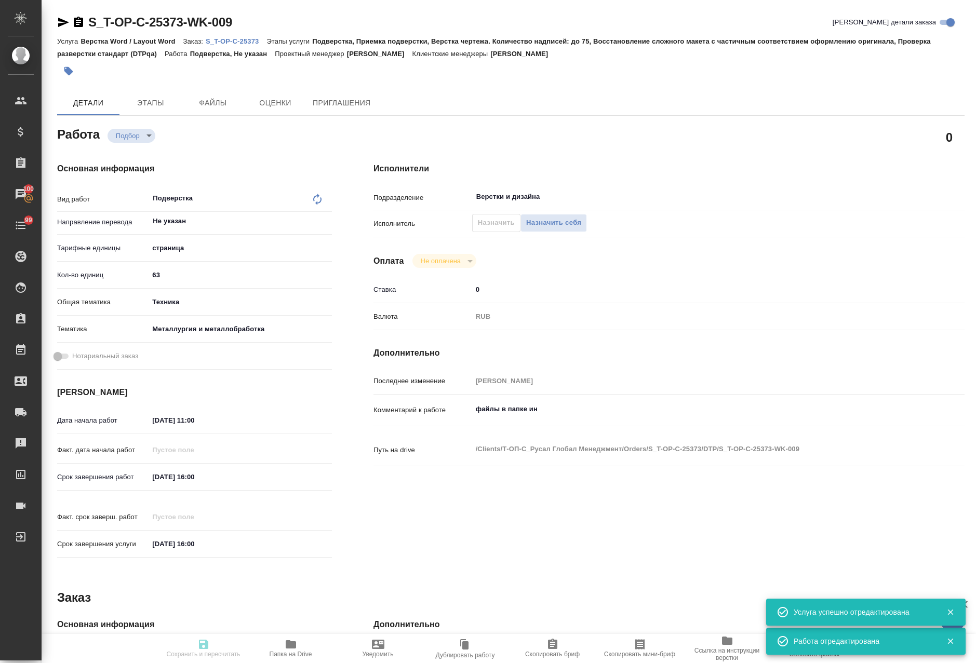
type input "13.10.2025 16:00"
type input "Верстки и дизайна"
type input "notPayed"
type input "0"
type input "RUB"
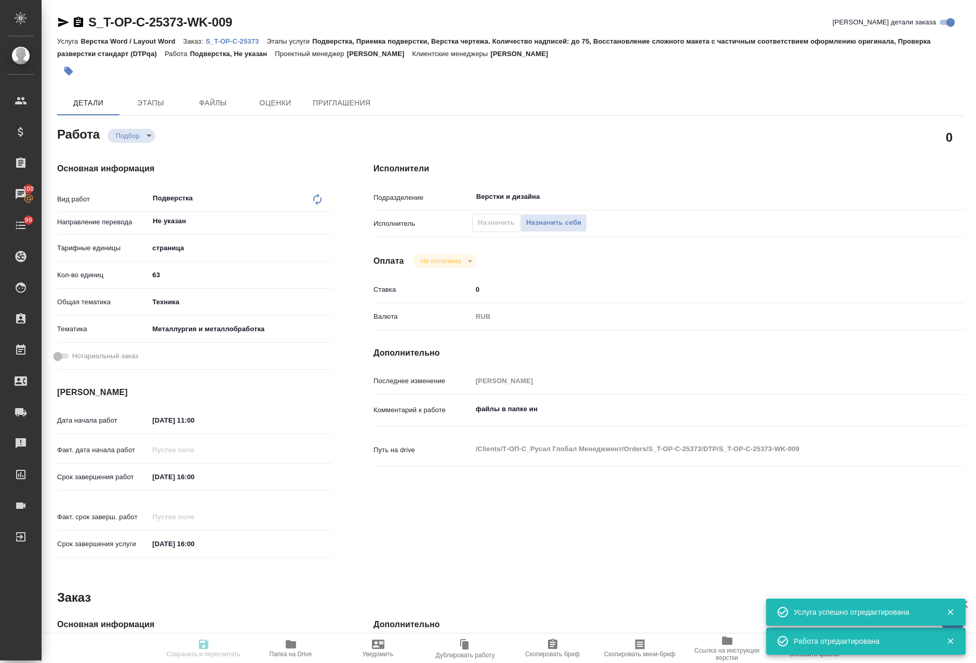
type input "[PERSON_NAME]"
type textarea "файлы в папке ин"
type textarea "x"
type textarea "/Clients/Т-ОП-С_Русал Глобал Менеджмент/Orders/S_T-OP-C-25373/DTP/S_T-OP-C-2537…"
type textarea "x"
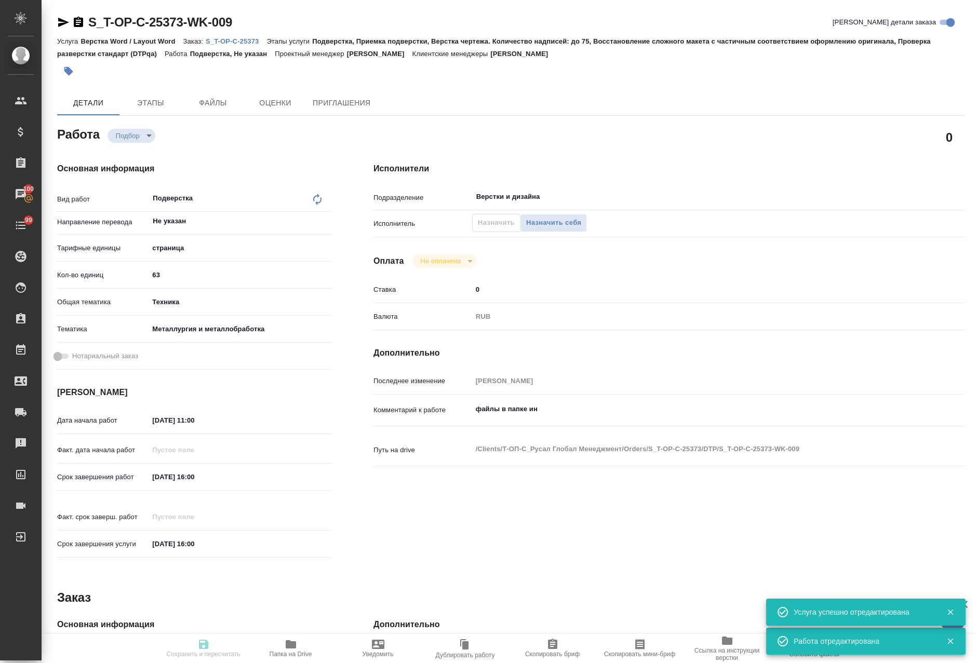
type input "S_T-OP-C-25373"
type input "Т-ОП-С-46965"
type input "Верстка Word / Layout Word"
type input "Подверстка, Приемка подверстки, Верстка чертежа. Количество надписей: до 75, Во…"
type input "Горленко Юлия"
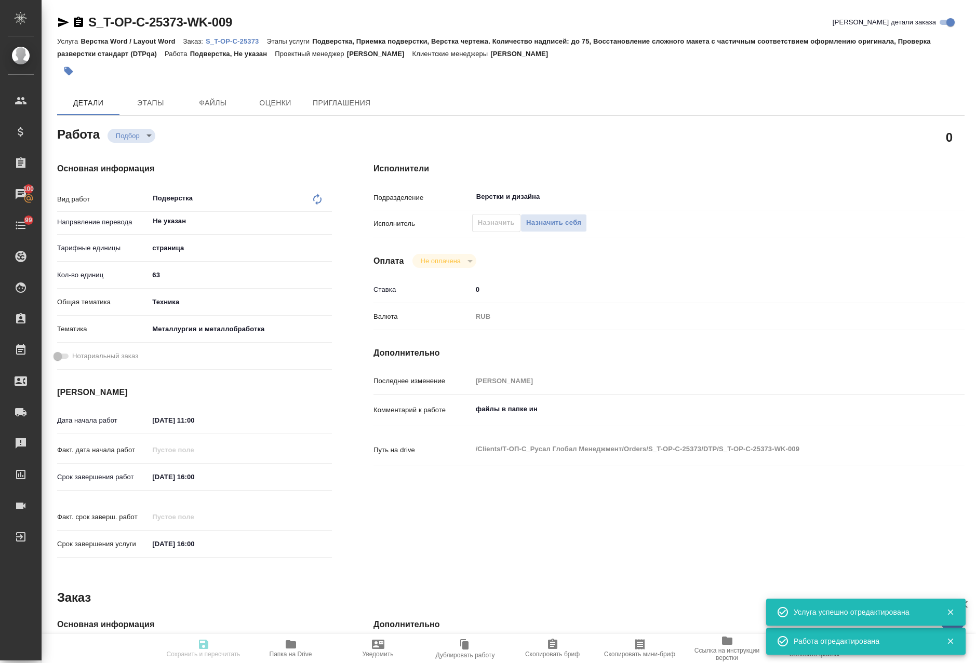
type input "Малофеева Екатерина"
type input "/Clients/Т-ОП-С_Русал Глобал Менеджмент/Orders/S_T-OP-C-25373"
type textarea "x"
type textarea "оцениваем, пока не запускаем"
type textarea "x"
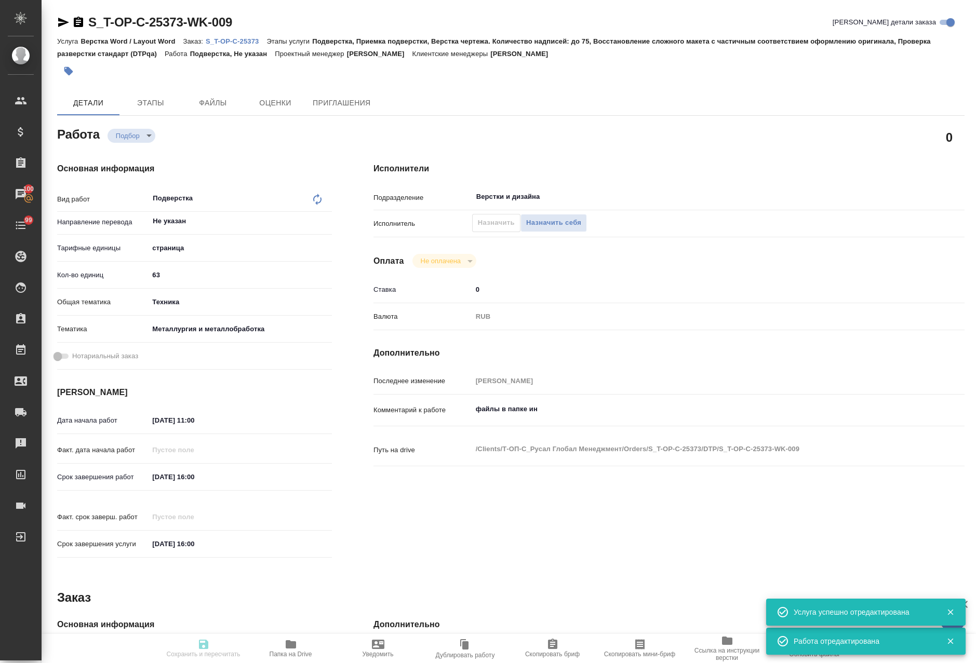
type textarea "x"
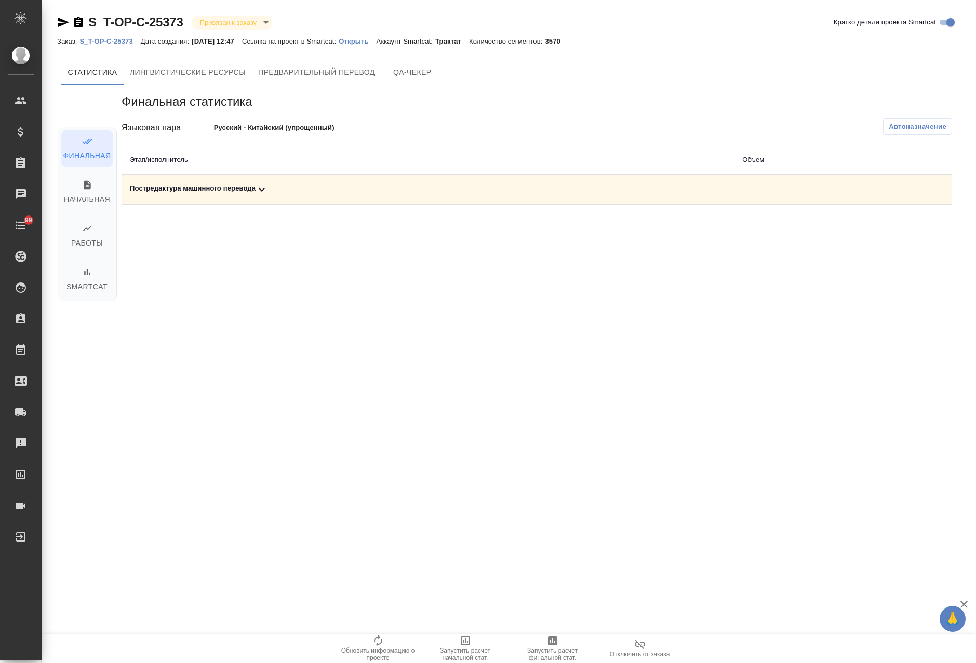
click at [263, 192] on icon at bounding box center [262, 189] width 12 height 12
click at [553, 638] on icon "button" at bounding box center [552, 640] width 9 height 9
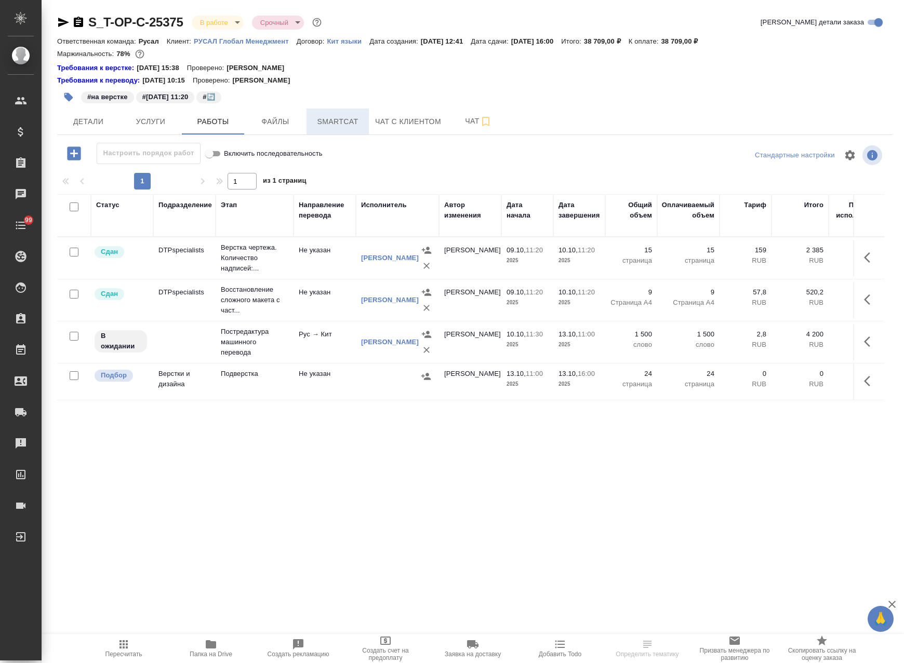
click at [333, 110] on button "Smartcat" at bounding box center [337, 122] width 62 height 26
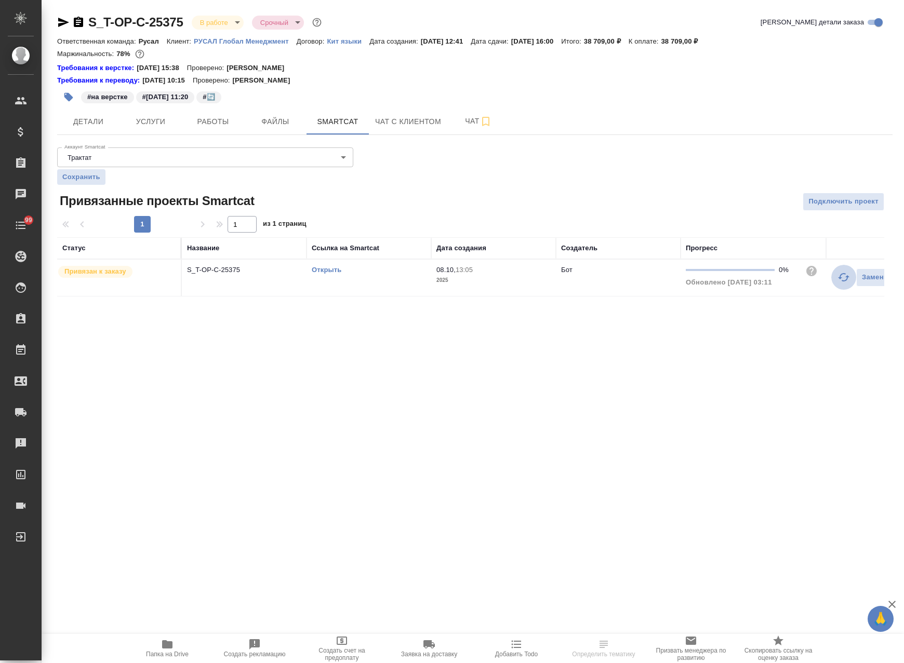
click at [839, 278] on icon "button" at bounding box center [843, 277] width 11 height 8
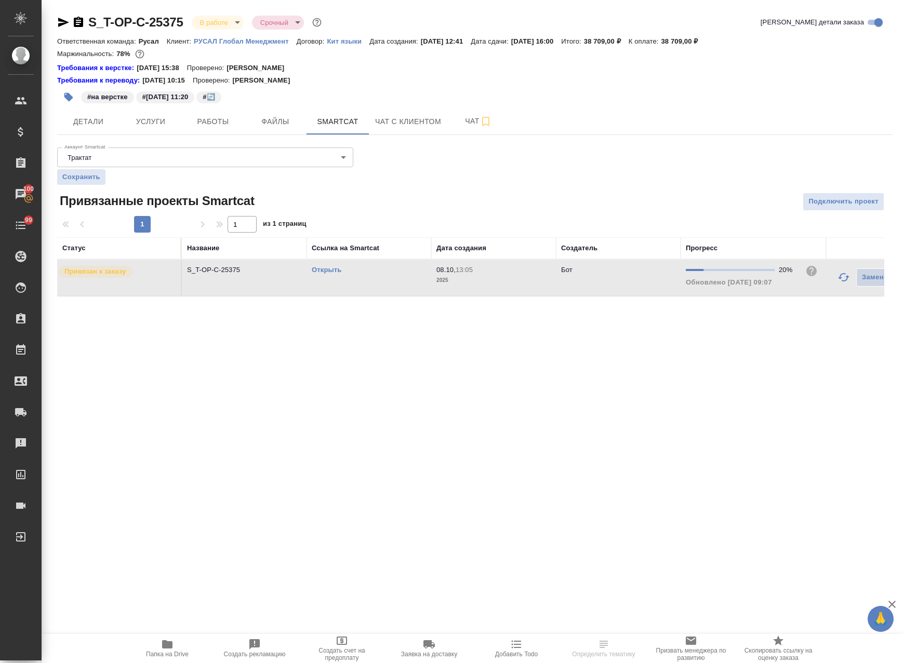
click at [319, 270] on link "Открыть" at bounding box center [327, 270] width 30 height 8
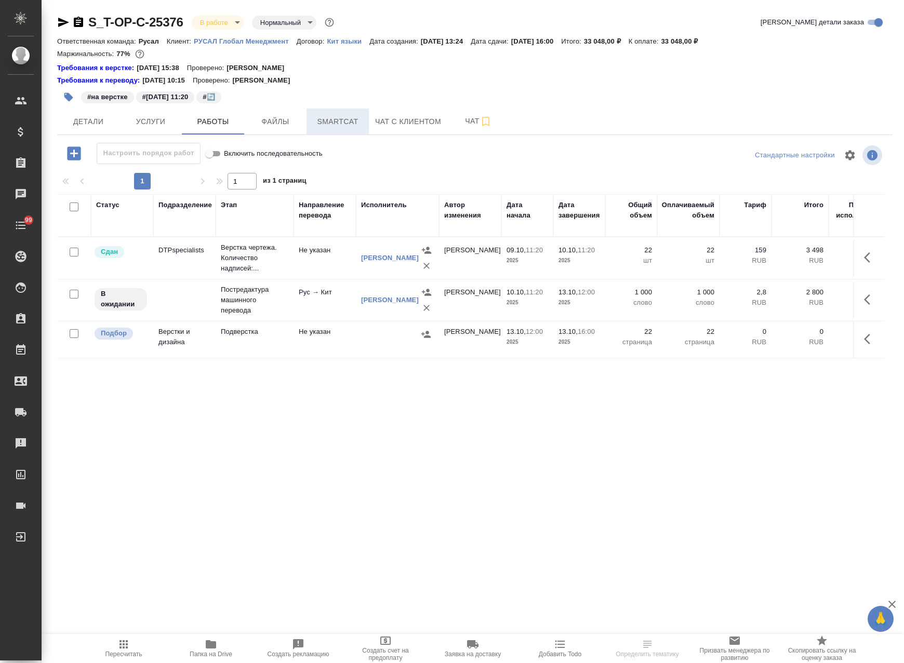
click at [327, 124] on span "Smartcat" at bounding box center [338, 121] width 50 height 13
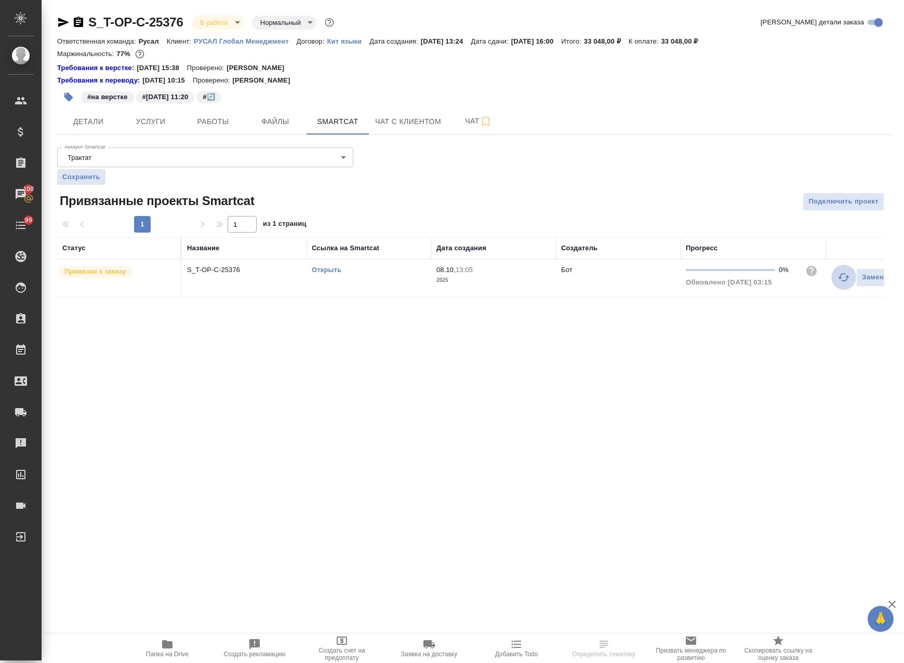
click at [840, 277] on icon "button" at bounding box center [843, 277] width 11 height 8
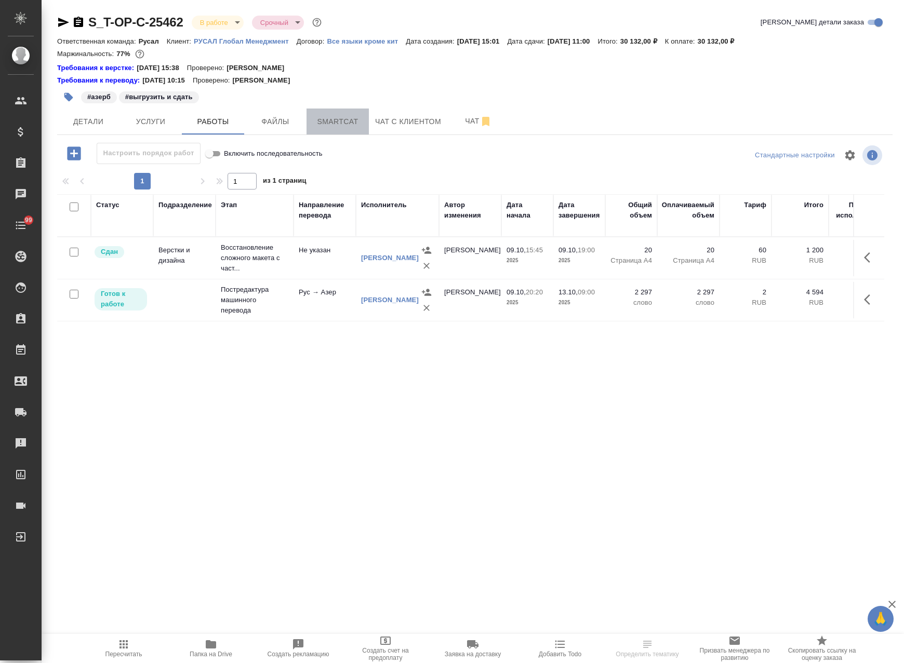
click at [332, 117] on span "Smartcat" at bounding box center [338, 121] width 50 height 13
